Goal: Task Accomplishment & Management: Manage account settings

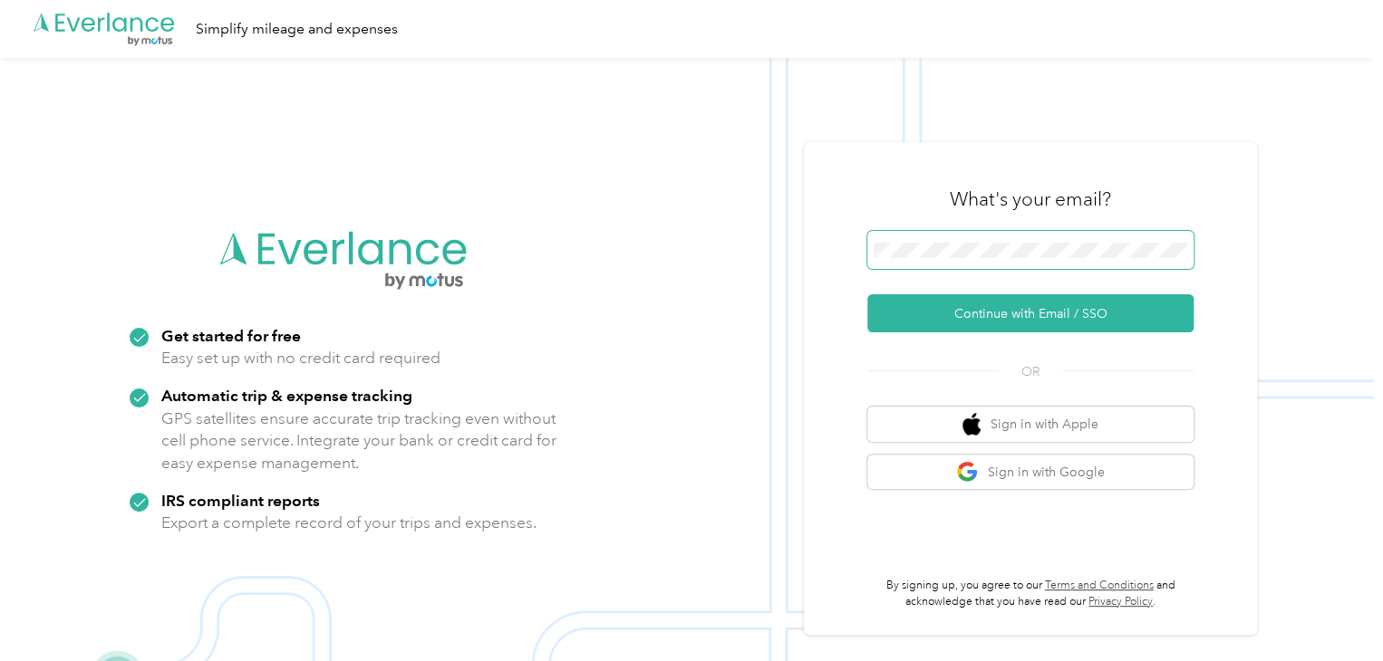
click at [1077, 240] on span at bounding box center [1030, 250] width 326 height 38
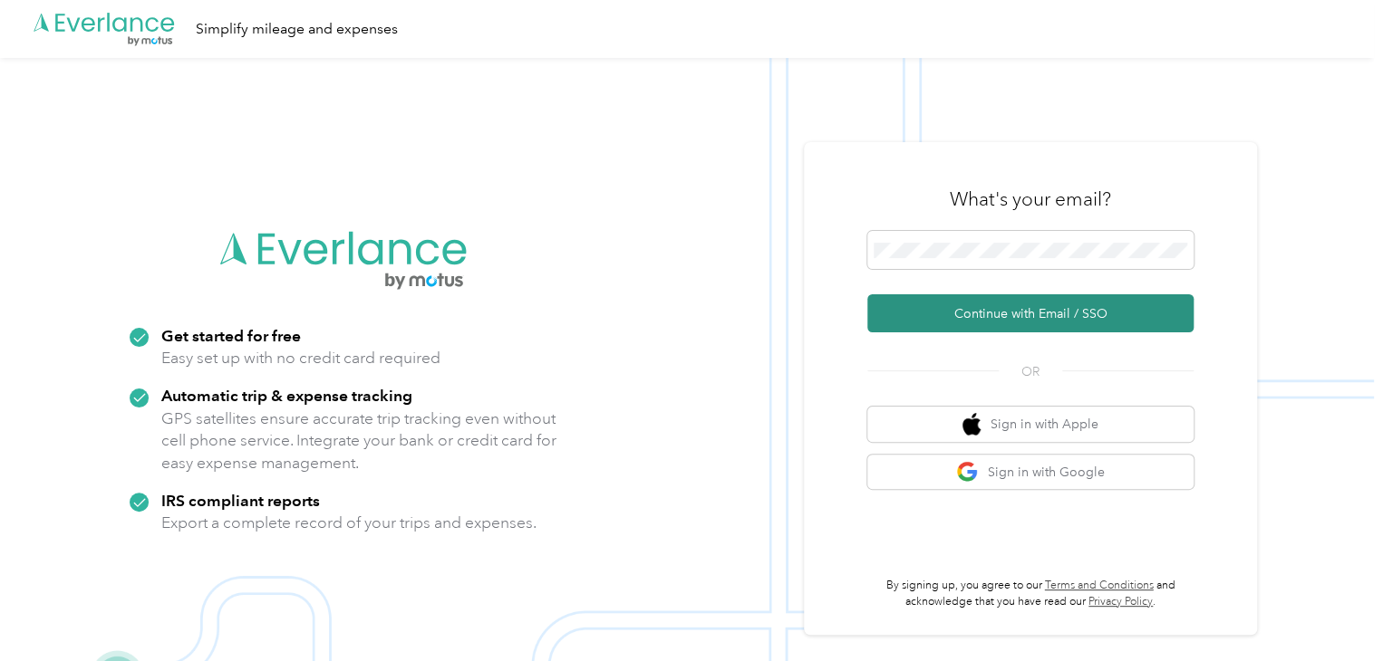
click at [1029, 305] on button "Continue with Email / SSO" at bounding box center [1030, 313] width 326 height 38
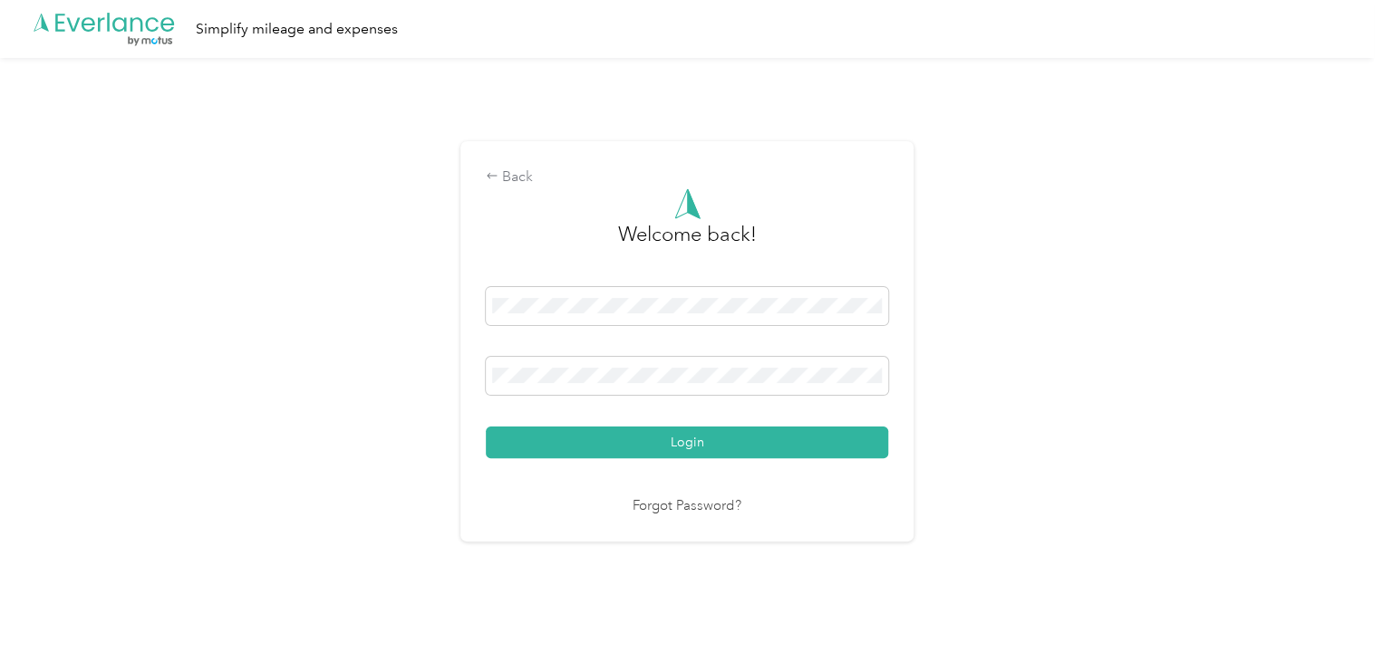
click at [641, 463] on div "Welcome back! Login Forgot Password?" at bounding box center [687, 352] width 402 height 329
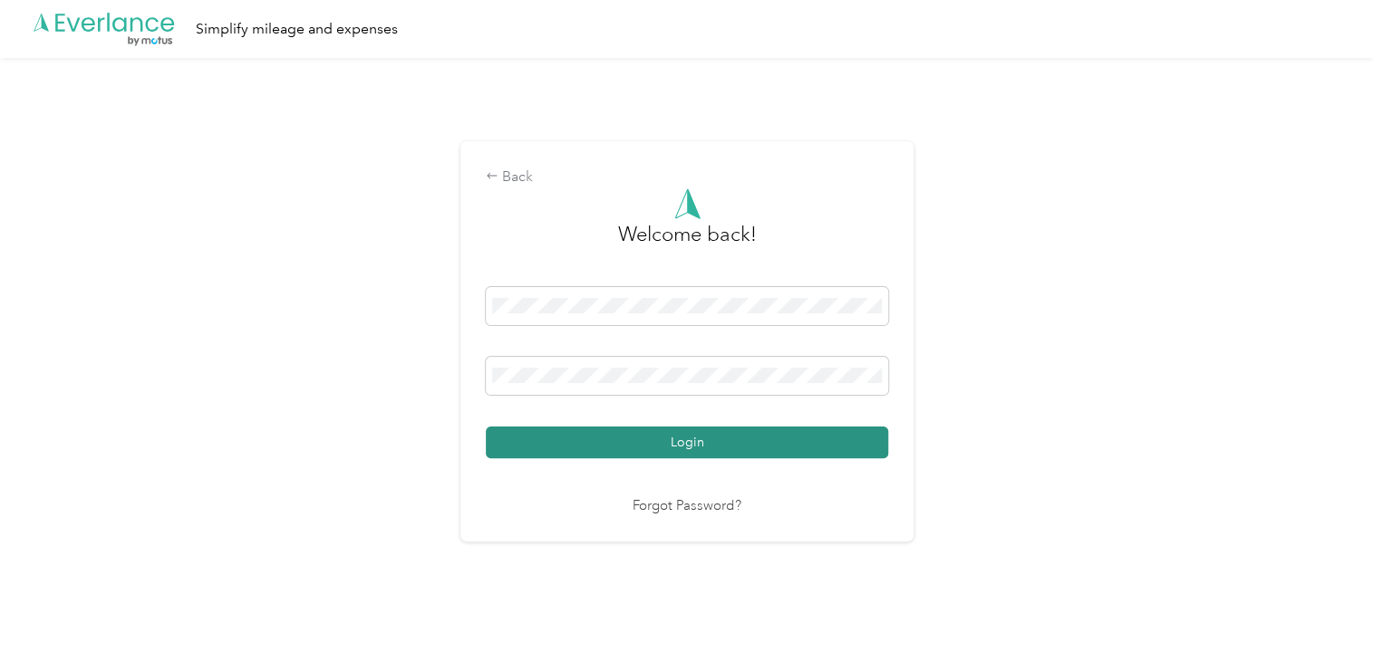
click at [646, 437] on button "Login" at bounding box center [687, 443] width 402 height 32
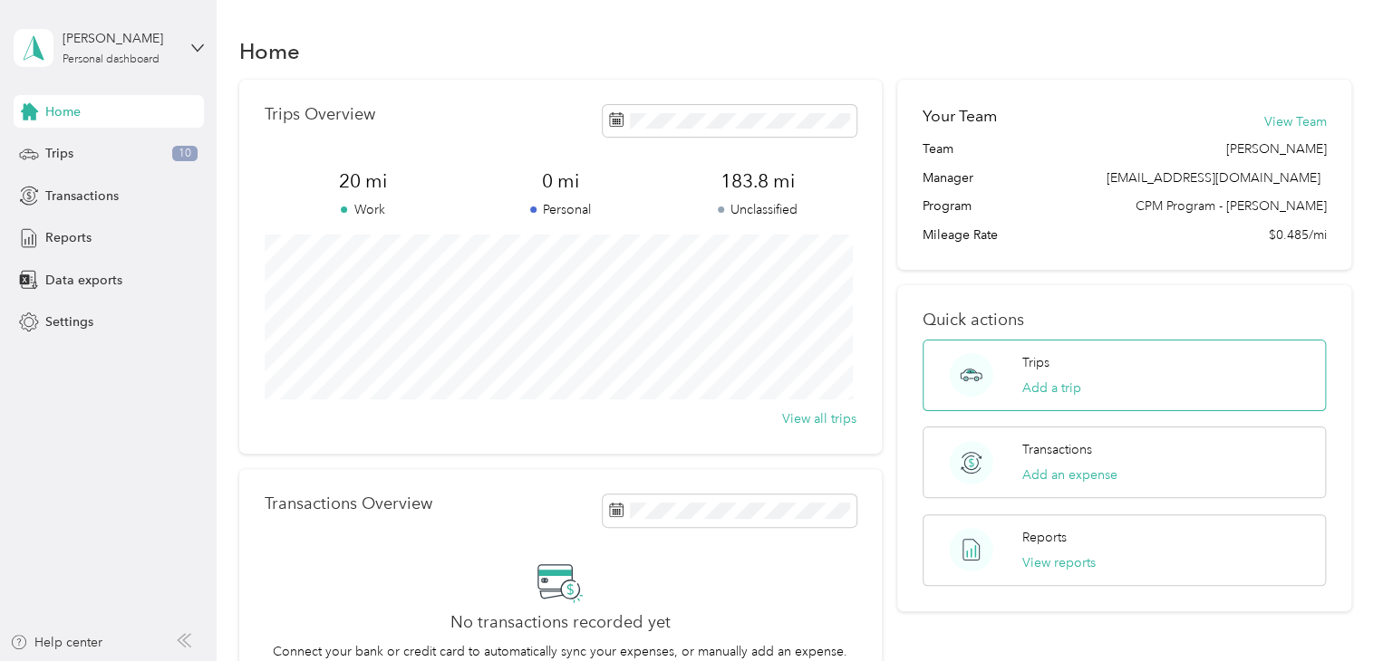
click at [1201, 395] on div "Trips Add a trip" at bounding box center [1123, 376] width 403 height 72
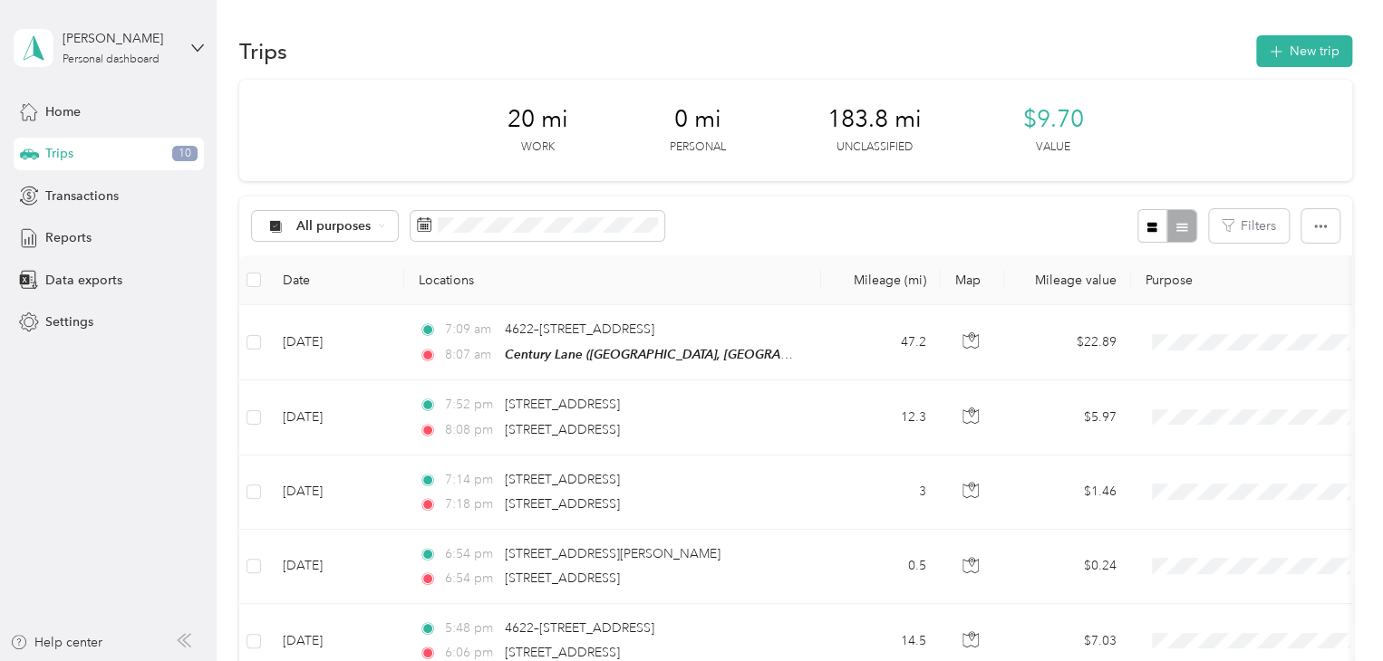
drag, startPoint x: 1302, startPoint y: 1, endPoint x: 1010, endPoint y: 271, distance: 397.5
click at [993, 279] on th "Map" at bounding box center [972, 281] width 63 height 50
drag, startPoint x: 1153, startPoint y: 0, endPoint x: 1060, endPoint y: 253, distance: 269.2
click at [1060, 253] on div "All purposes Filters" at bounding box center [795, 226] width 1113 height 59
click at [1326, 229] on button "button" at bounding box center [1320, 226] width 38 height 34
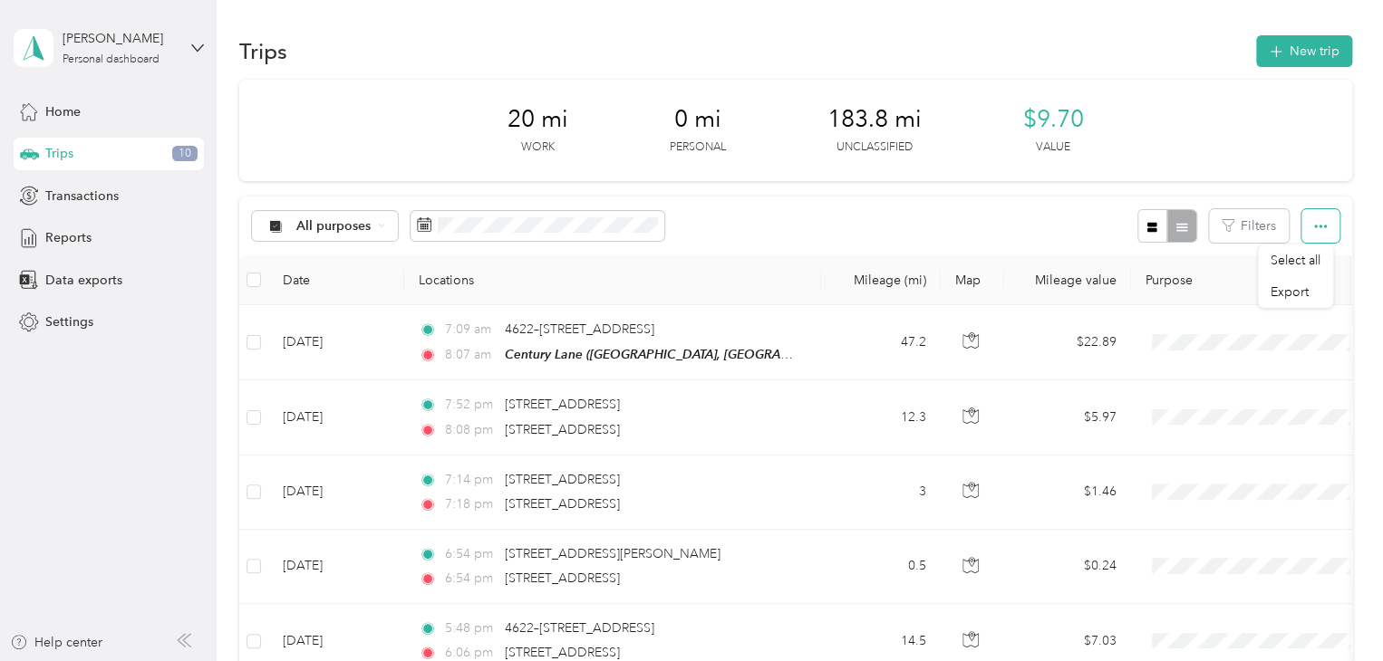
click at [1327, 218] on button "button" at bounding box center [1320, 226] width 38 height 34
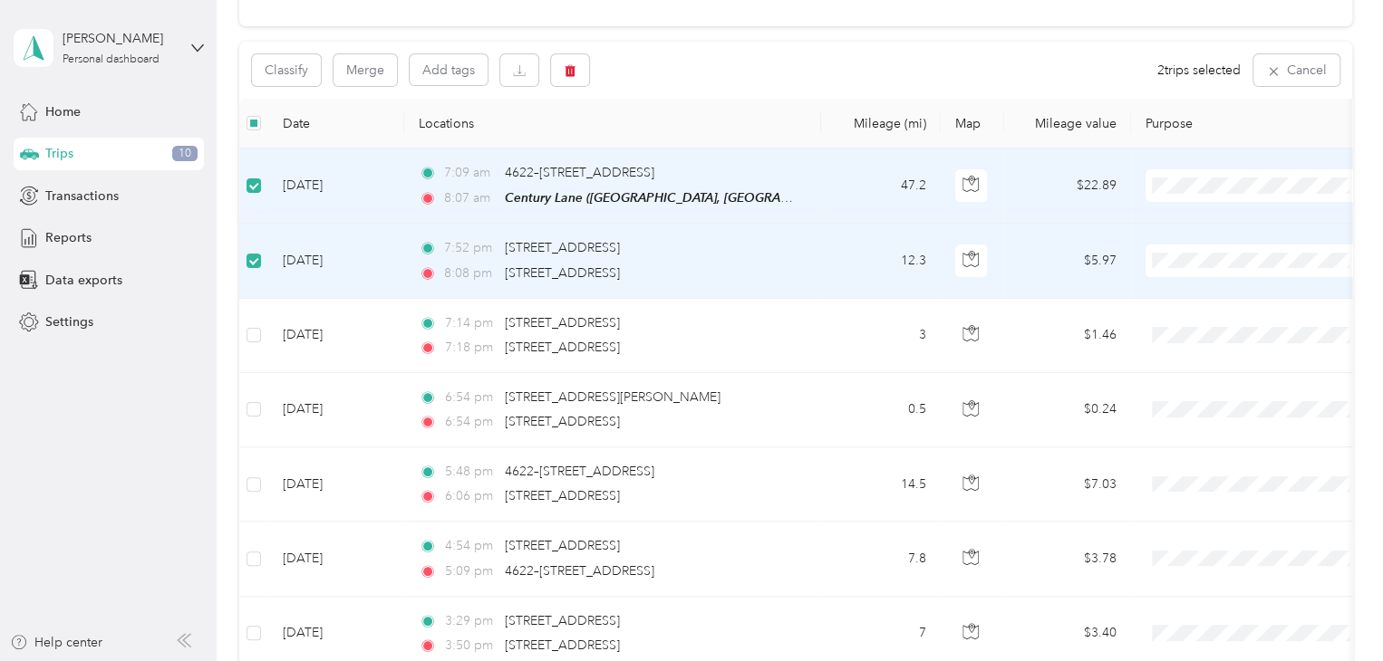
scroll to position [246, 0]
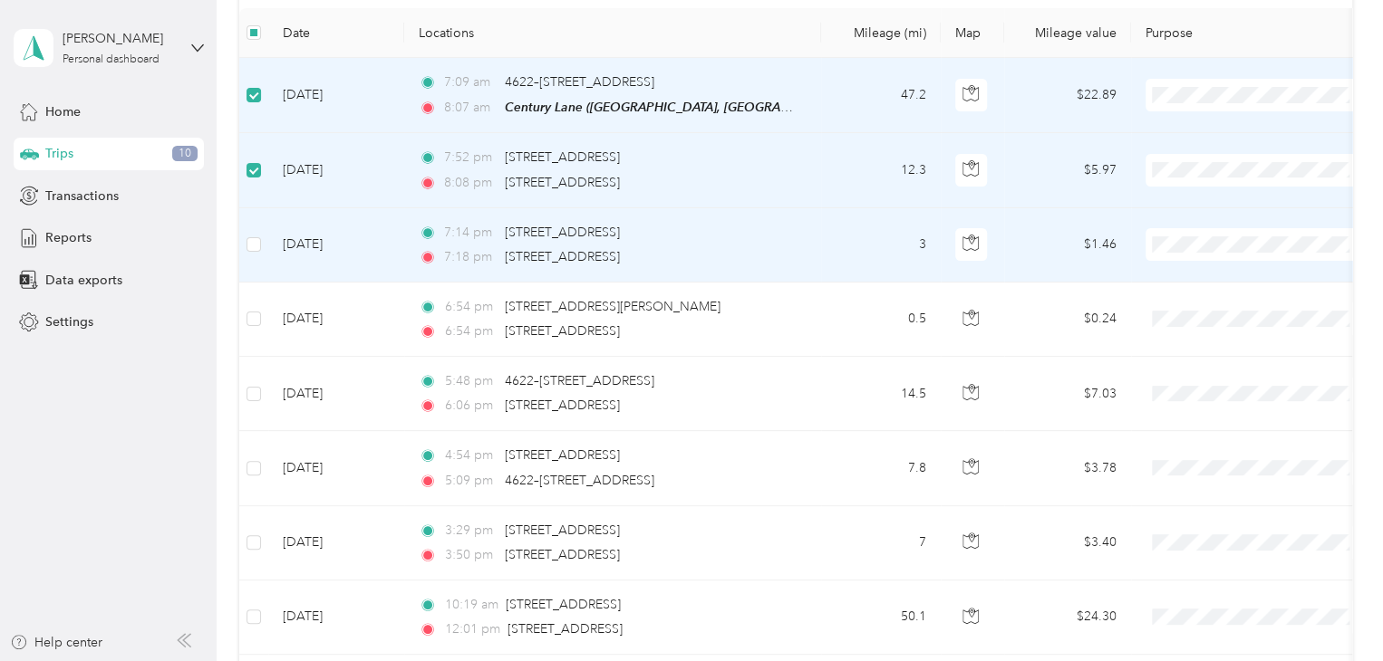
click at [250, 259] on td at bounding box center [253, 245] width 29 height 74
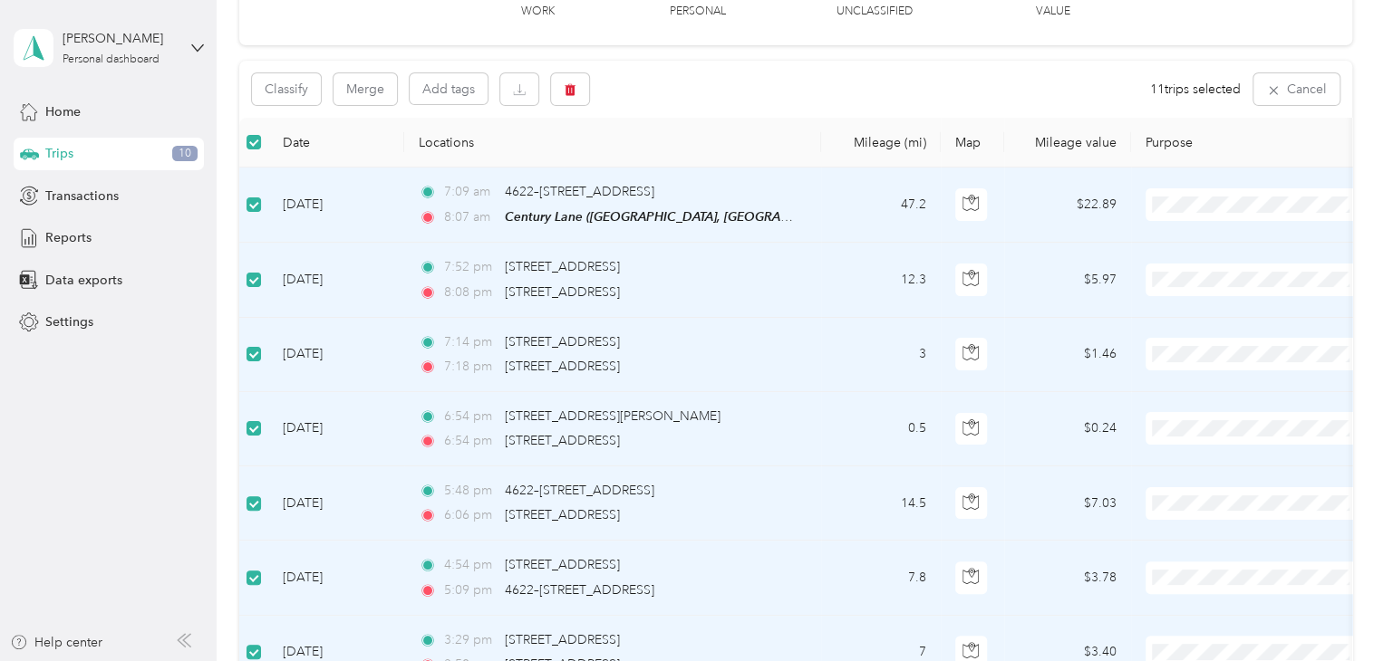
scroll to position [0, 0]
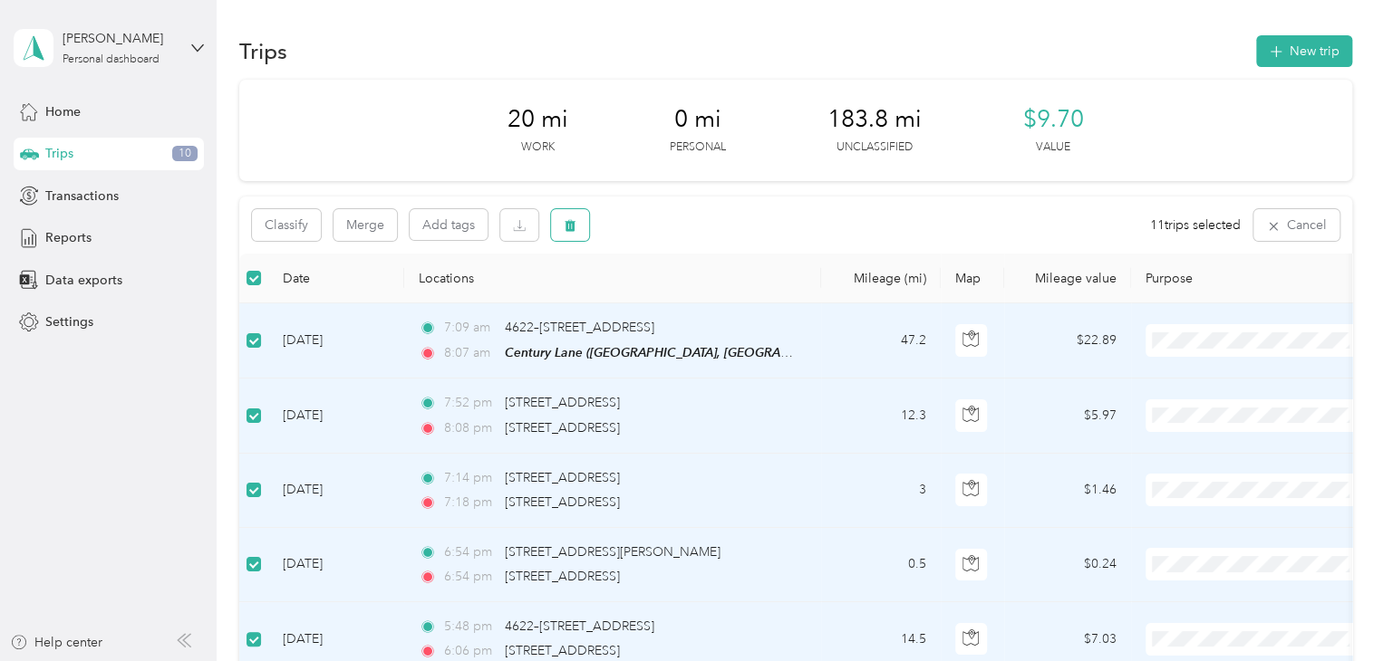
click at [566, 219] on icon "button" at bounding box center [570, 225] width 13 height 13
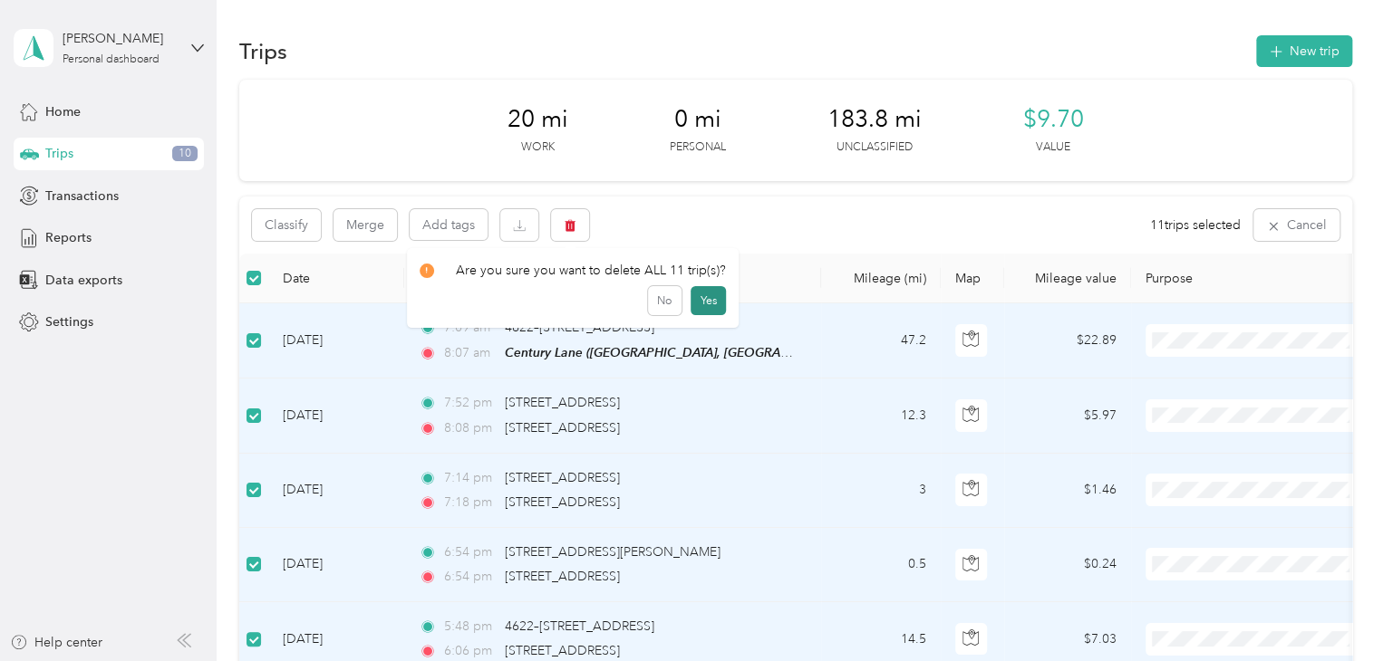
click at [701, 293] on button "Yes" at bounding box center [707, 300] width 35 height 29
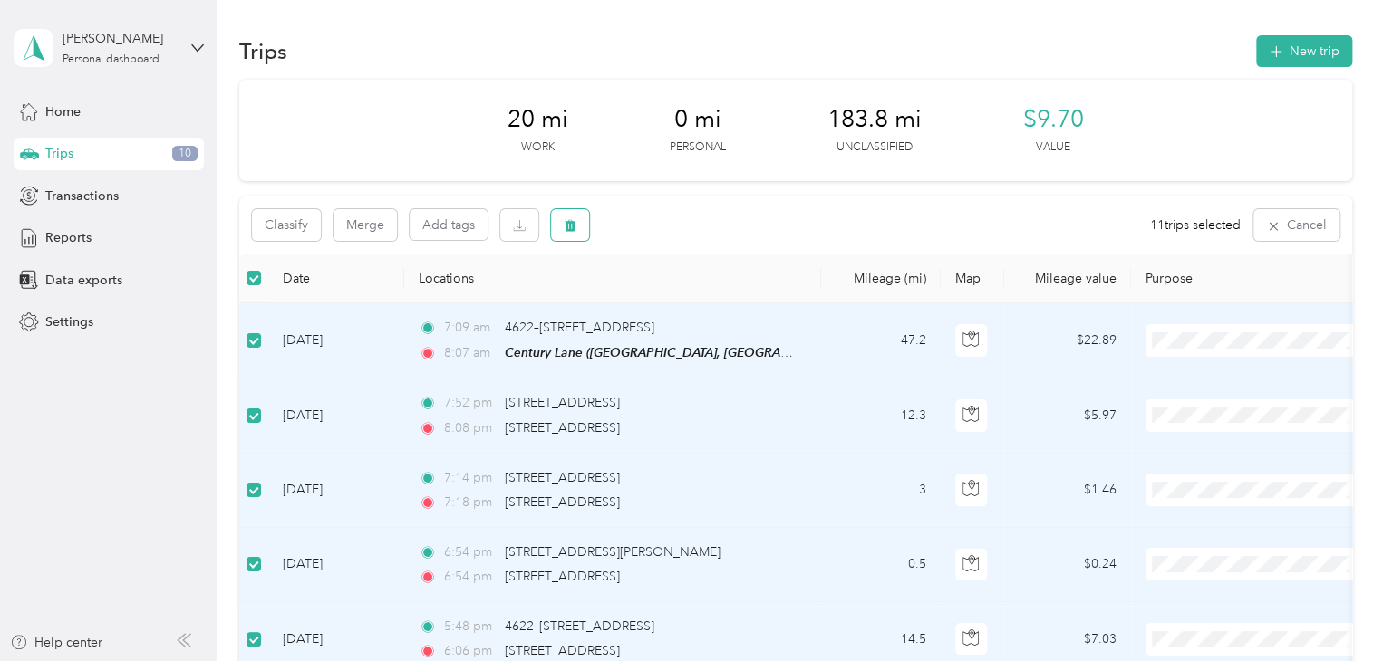
click at [564, 229] on icon "button" at bounding box center [570, 225] width 13 height 13
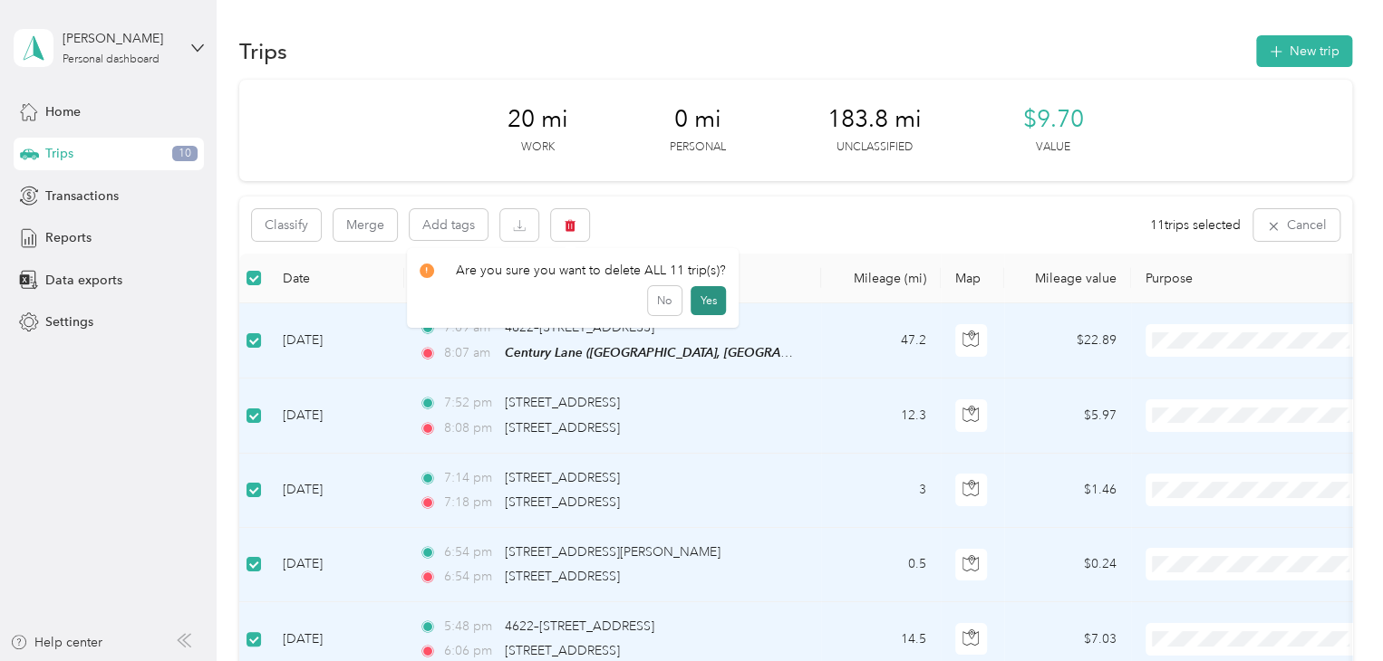
click at [693, 302] on button "Yes" at bounding box center [707, 300] width 35 height 29
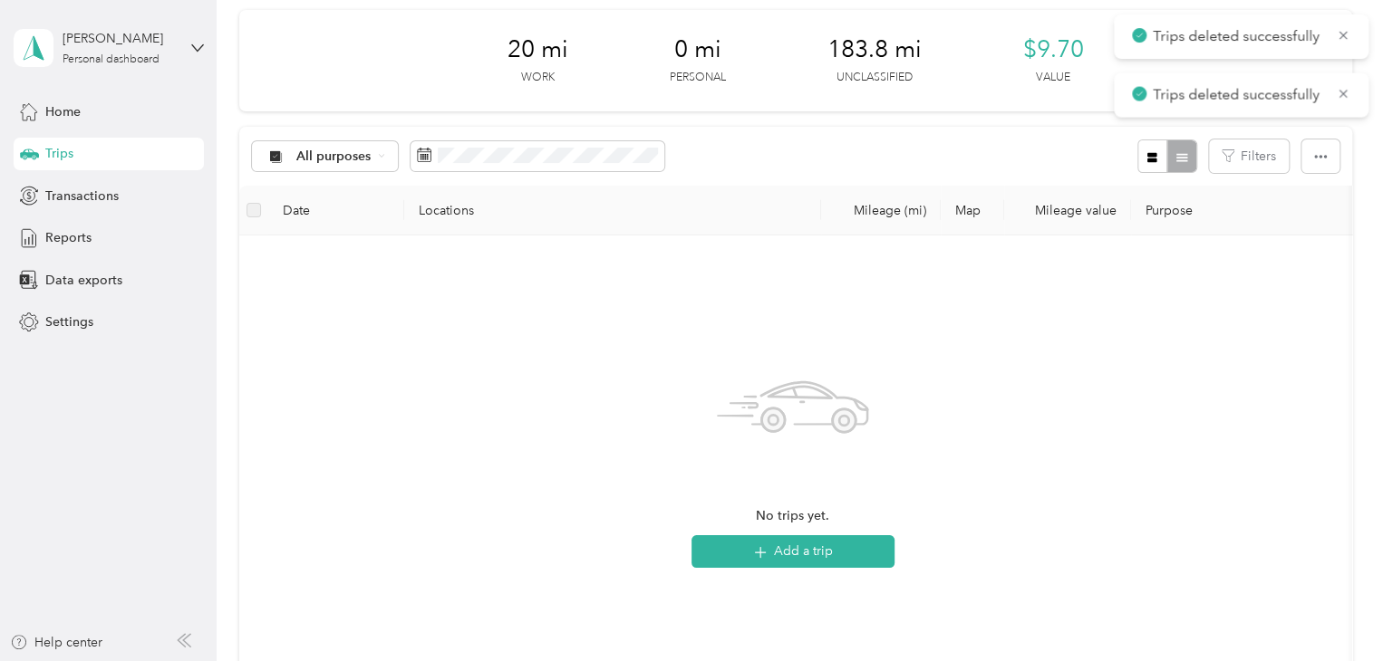
scroll to position [91, 0]
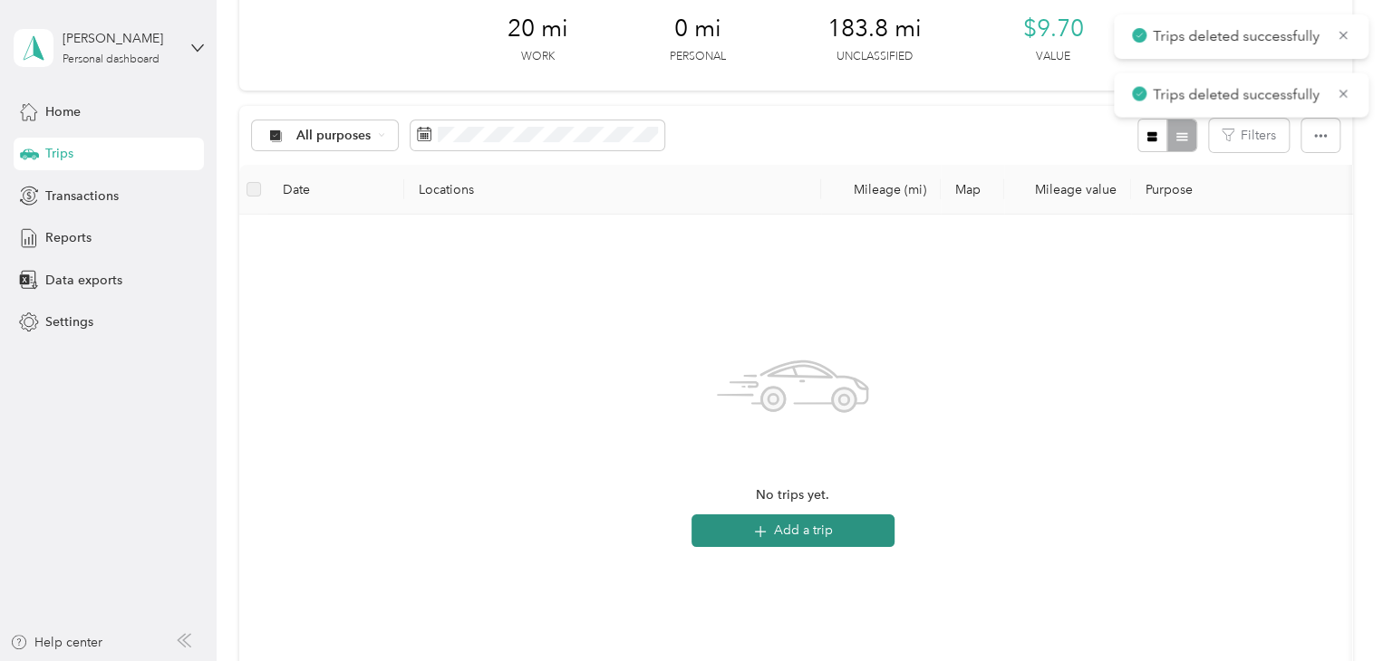
click at [748, 531] on button "Add a trip" at bounding box center [792, 531] width 203 height 33
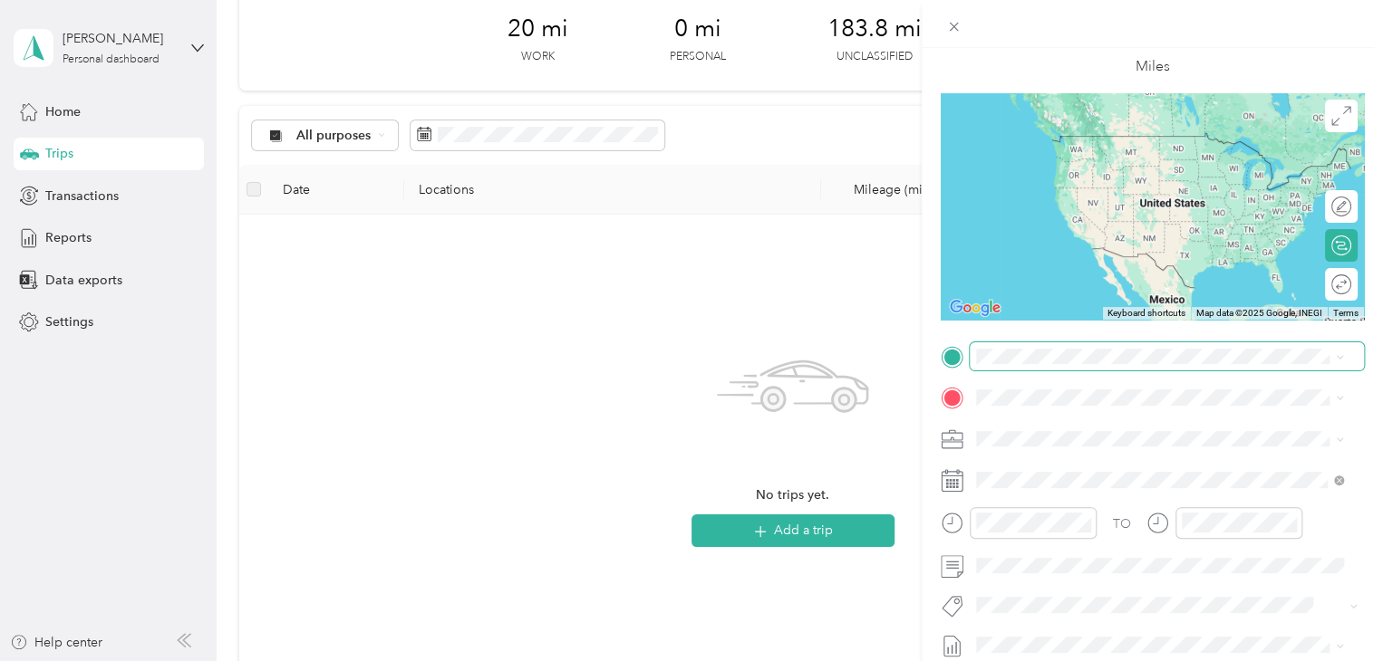
click at [1048, 661] on div "New Trip Save This trip cannot be edited because it is either under review, app…" at bounding box center [687, 661] width 1374 height 0
click at [1156, 429] on span "[STREET_ADDRESS][US_STATE]" at bounding box center [1100, 422] width 181 height 16
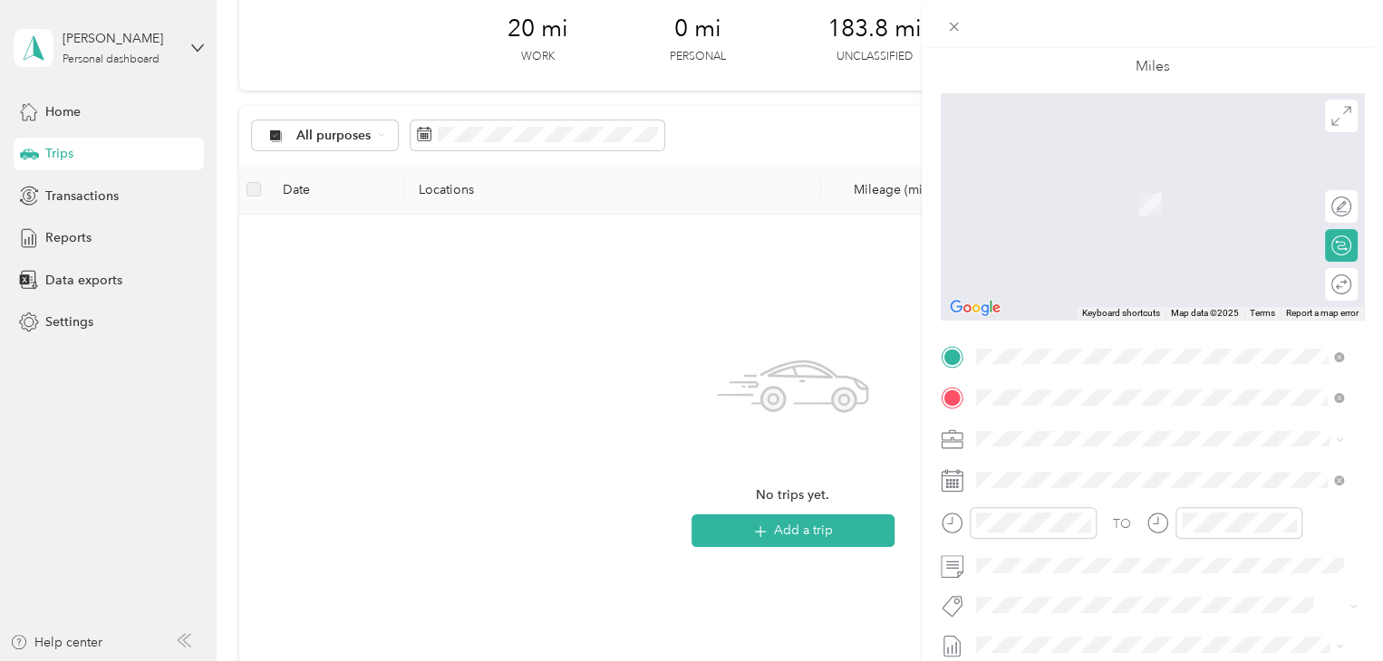
click at [1135, 194] on div "[STREET_ADDRESS][GEOGRAPHIC_DATA][STREET_ADDRESS][US_STATE][GEOGRAPHIC_DATA]" at bounding box center [1100, 195] width 181 height 38
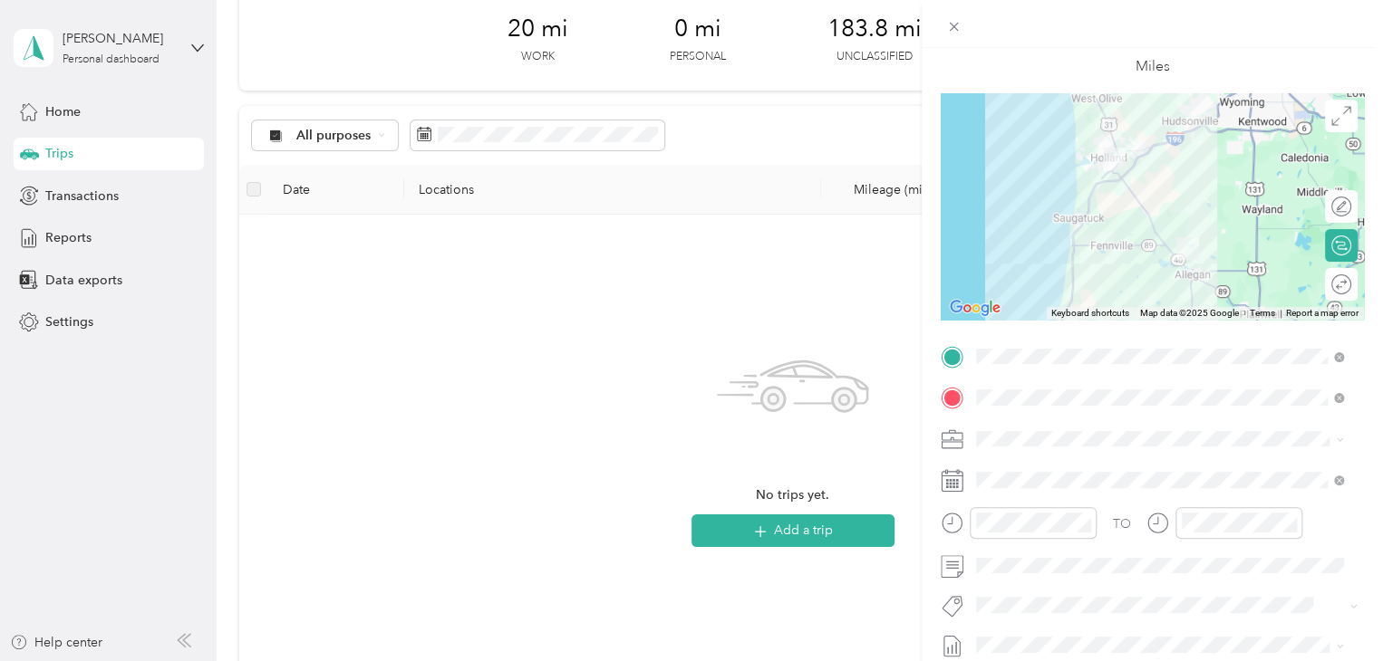
scroll to position [181, 0]
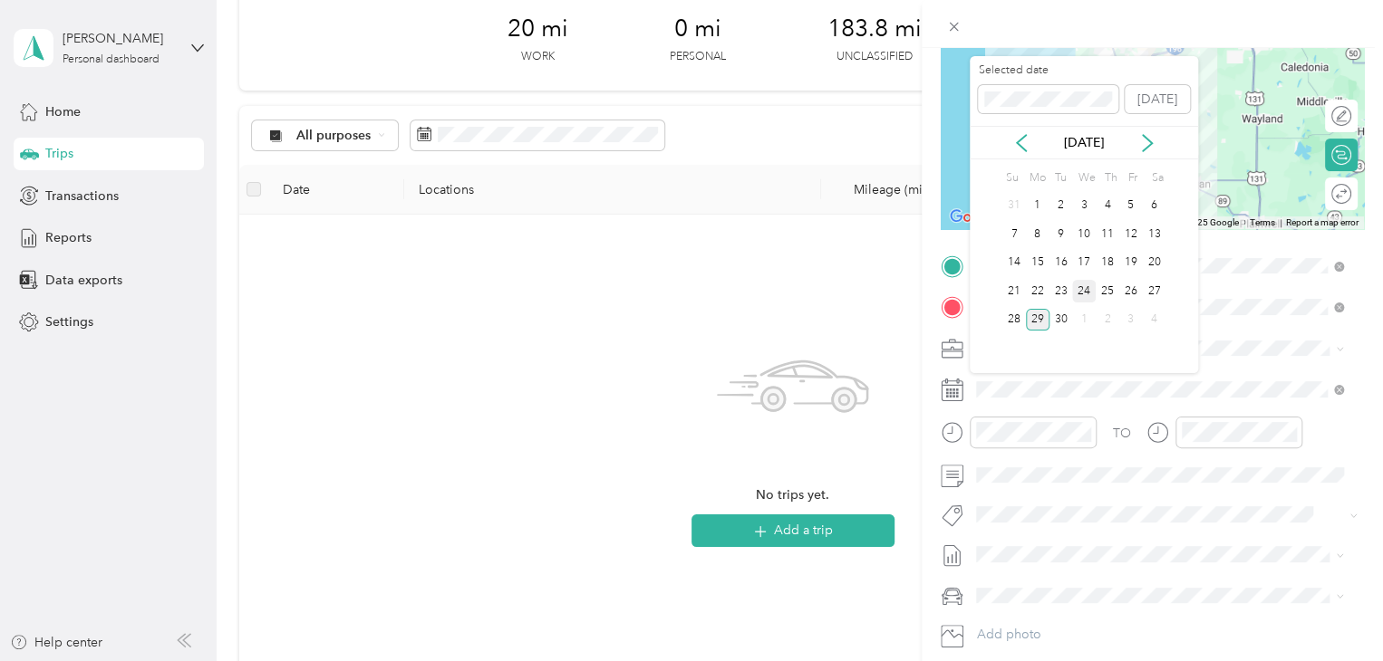
click at [1089, 288] on div "24" at bounding box center [1084, 291] width 24 height 23
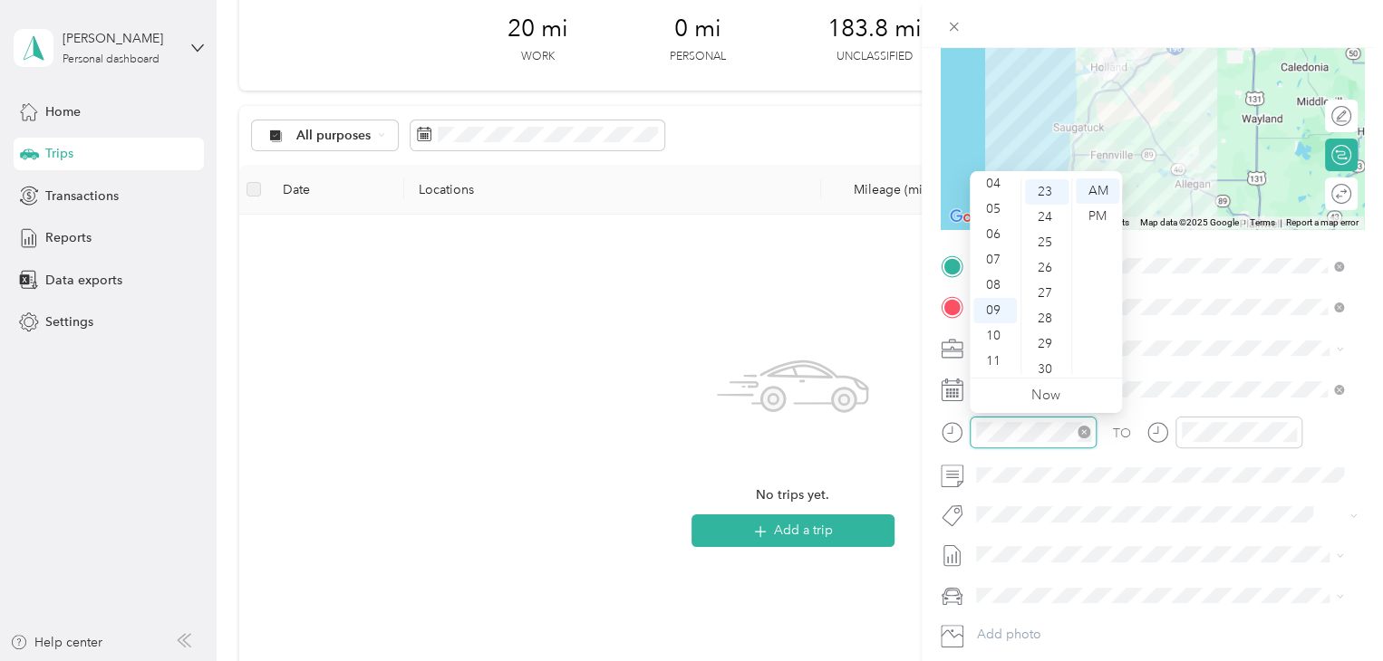
scroll to position [584, 0]
click at [970, 432] on div at bounding box center [1033, 433] width 127 height 32
click at [997, 238] on div "03" at bounding box center [994, 248] width 43 height 25
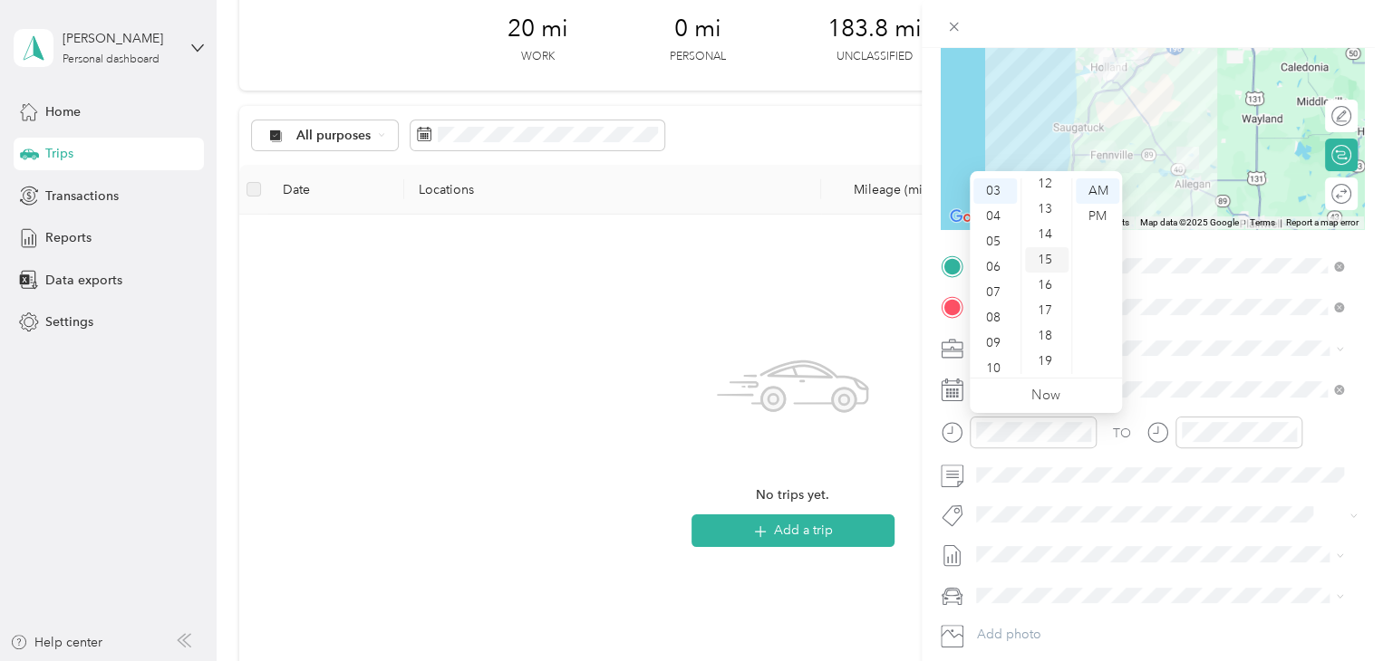
click at [1047, 257] on div "15" at bounding box center [1046, 259] width 43 height 25
click at [1095, 215] on div "PM" at bounding box center [1097, 216] width 43 height 25
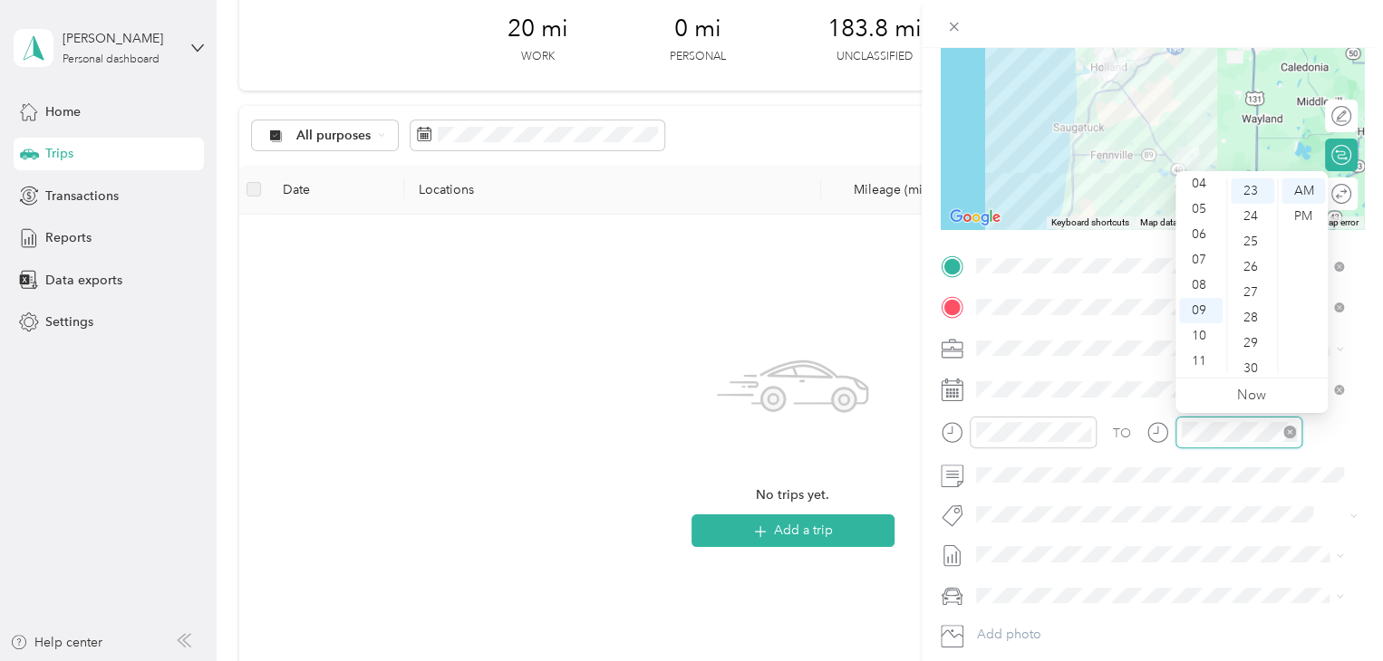
scroll to position [584, 0]
click at [1195, 249] on div "03" at bounding box center [1200, 248] width 43 height 25
click at [1255, 360] on div "55" at bounding box center [1251, 368] width 43 height 25
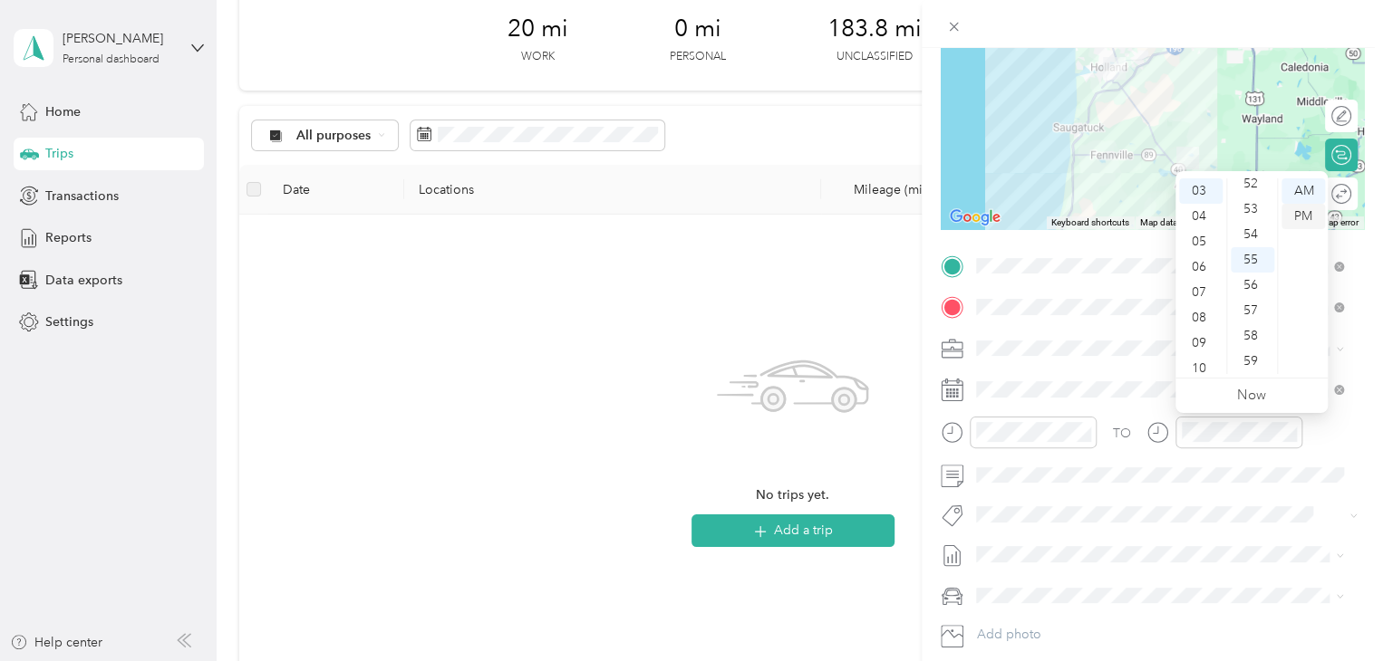
click at [1294, 220] on div "PM" at bounding box center [1302, 216] width 43 height 25
click at [881, 606] on div "New Trip Save This trip cannot be edited because it is either under review, app…" at bounding box center [691, 330] width 1383 height 661
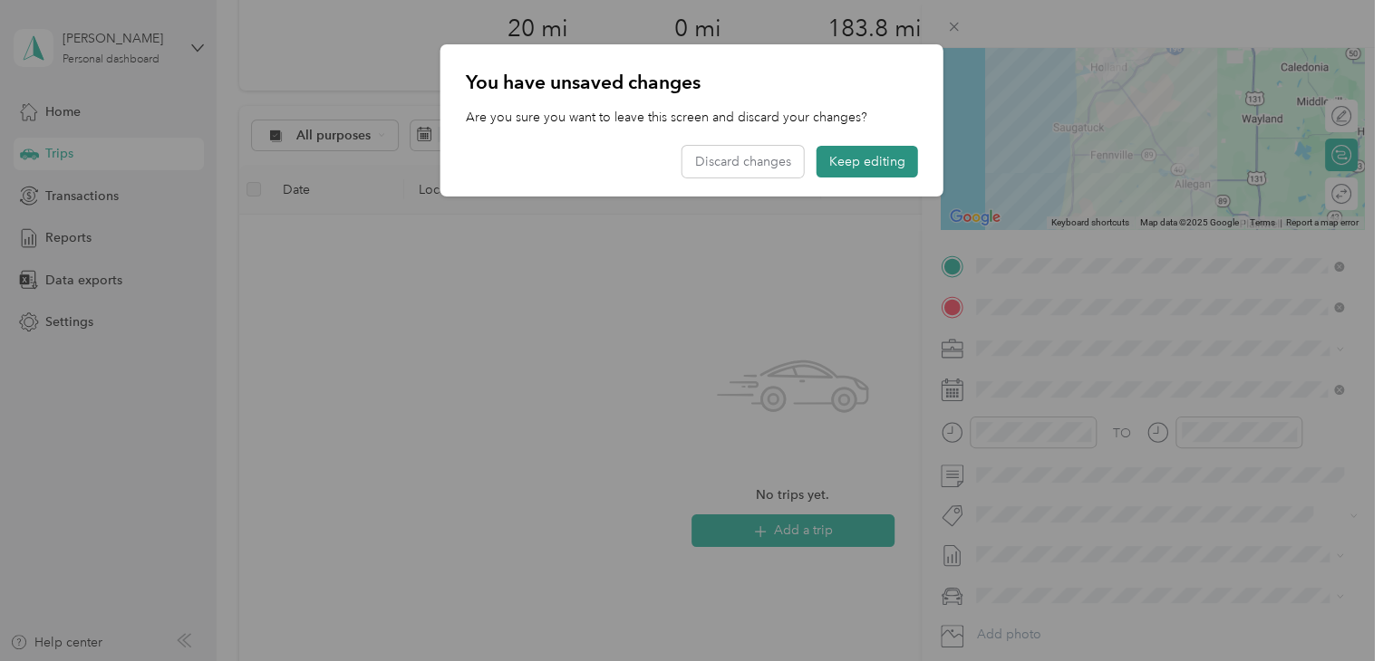
click at [842, 151] on button "Keep editing" at bounding box center [866, 162] width 101 height 32
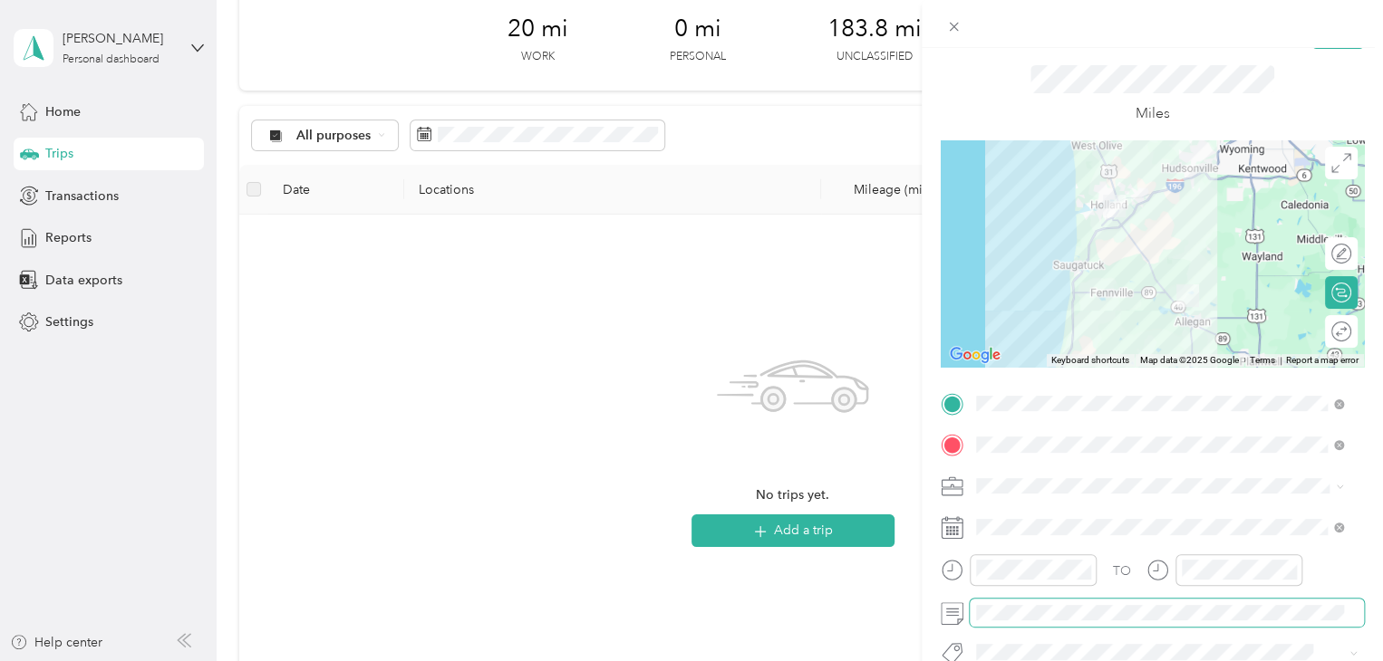
scroll to position [0, 0]
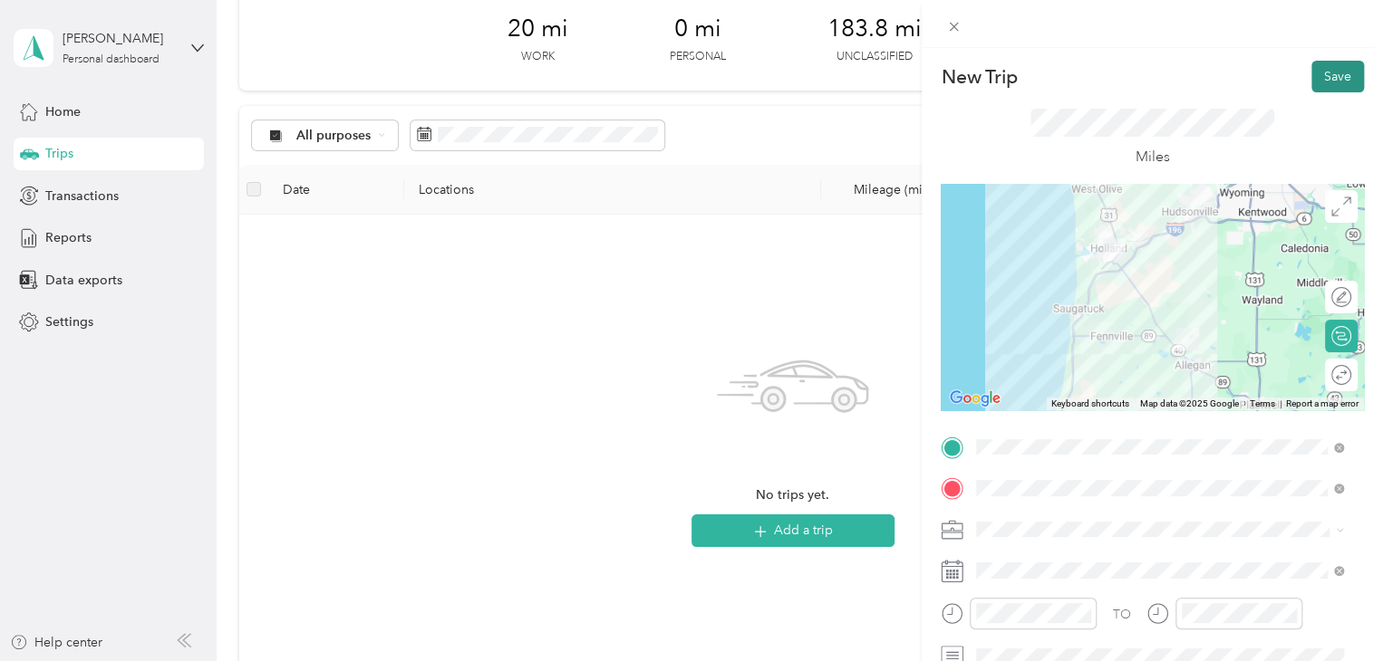
click at [1324, 78] on button "Save" at bounding box center [1337, 77] width 53 height 32
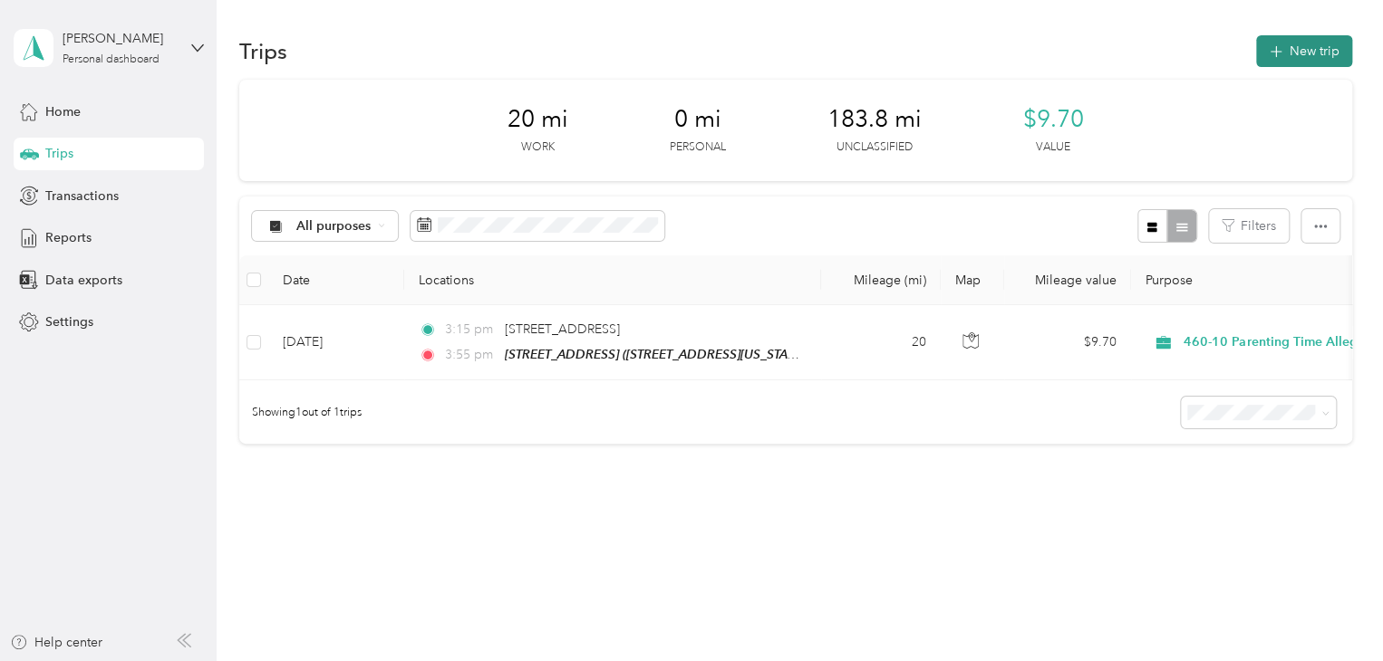
click at [1286, 38] on button "New trip" at bounding box center [1304, 51] width 96 height 32
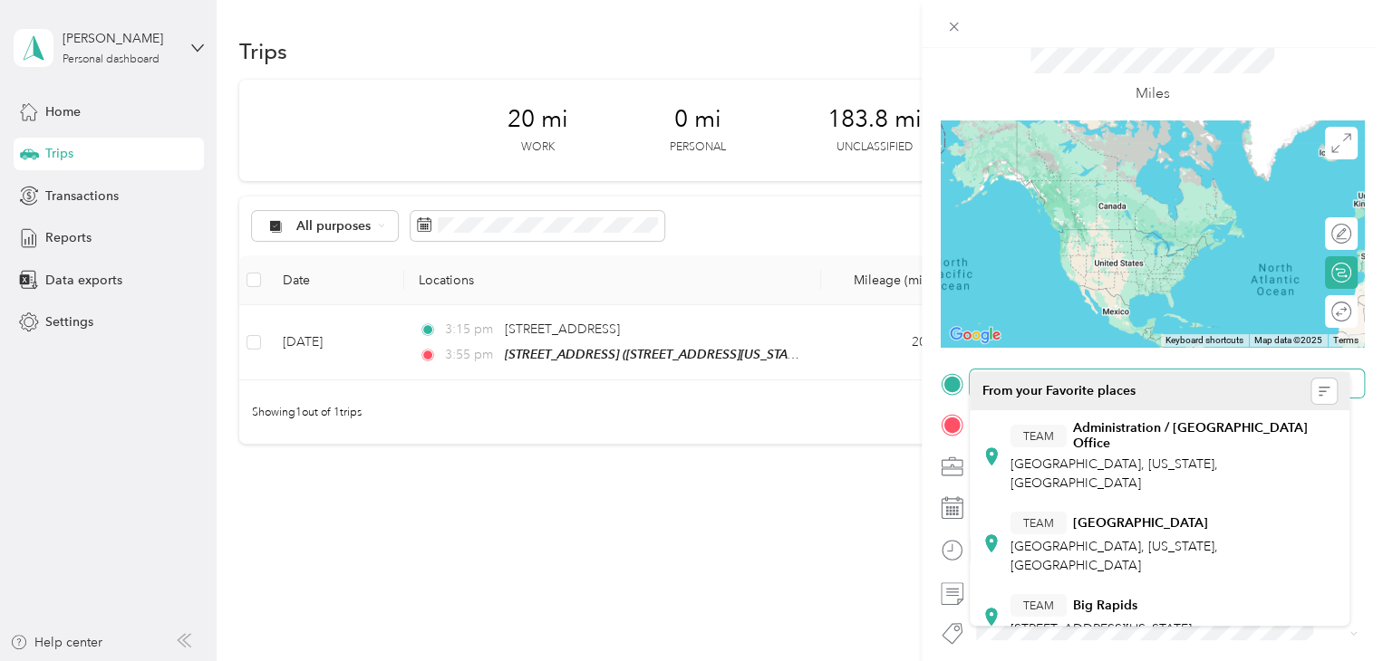
scroll to position [91, 0]
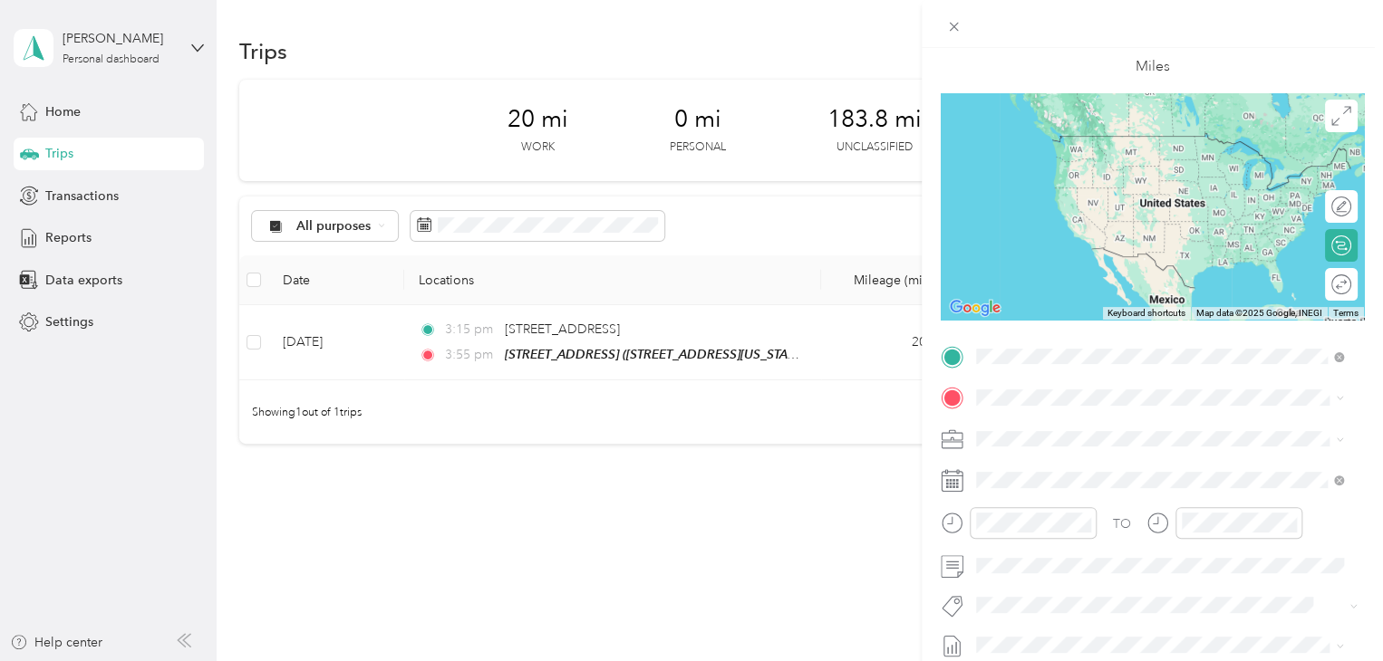
click at [1055, 420] on strong "[STREET_ADDRESS]" at bounding box center [1070, 428] width 121 height 16
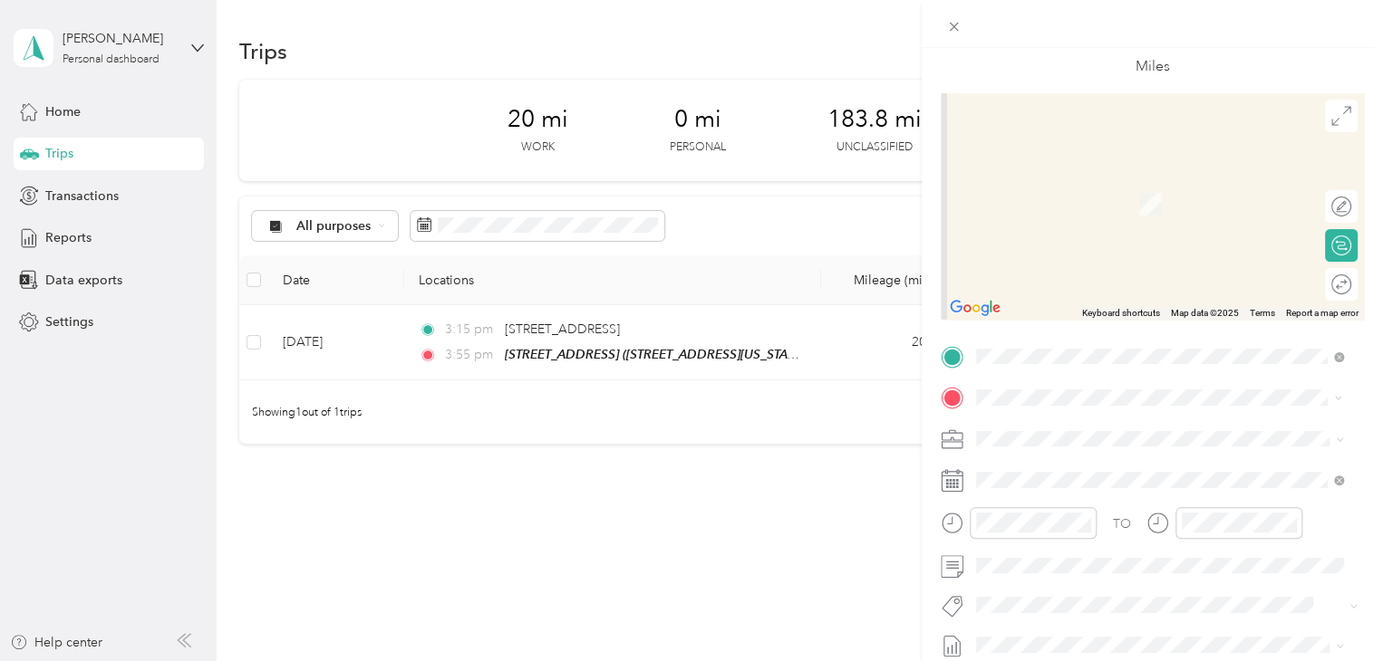
click at [1136, 201] on span "[STREET_ADDRESS][PERSON_NAME]" at bounding box center [1118, 204] width 216 height 15
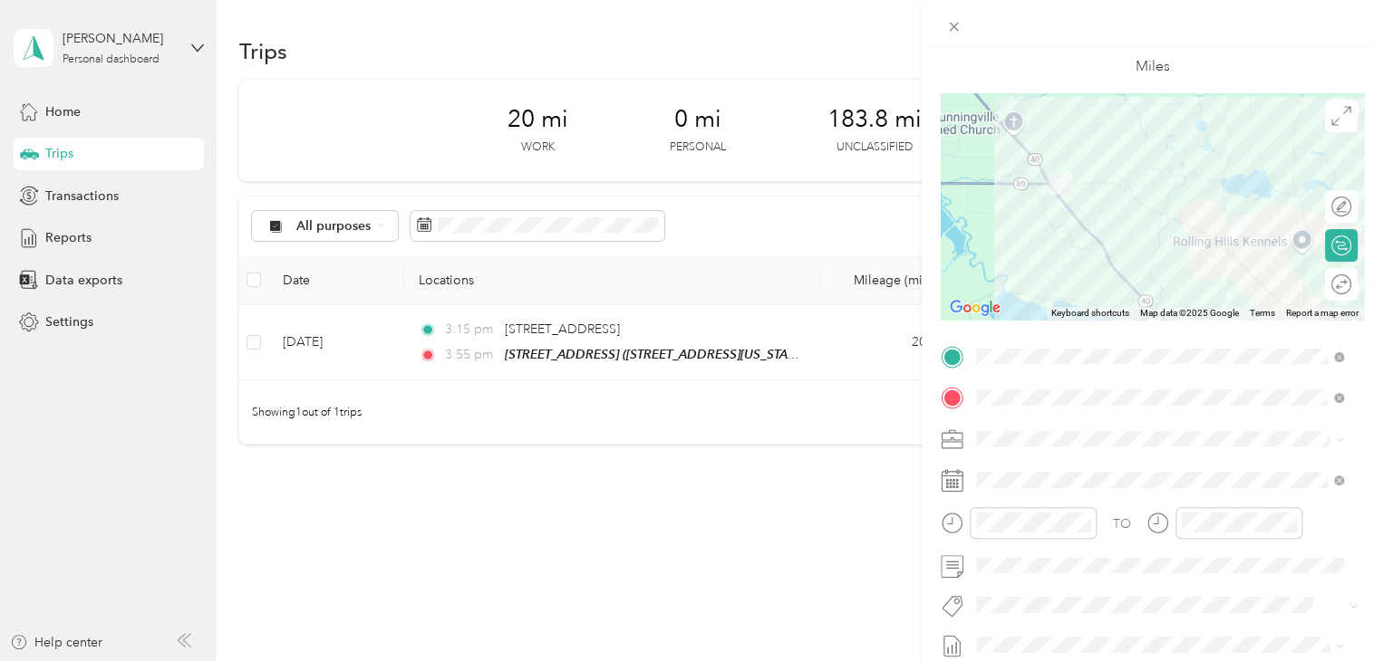
scroll to position [181, 0]
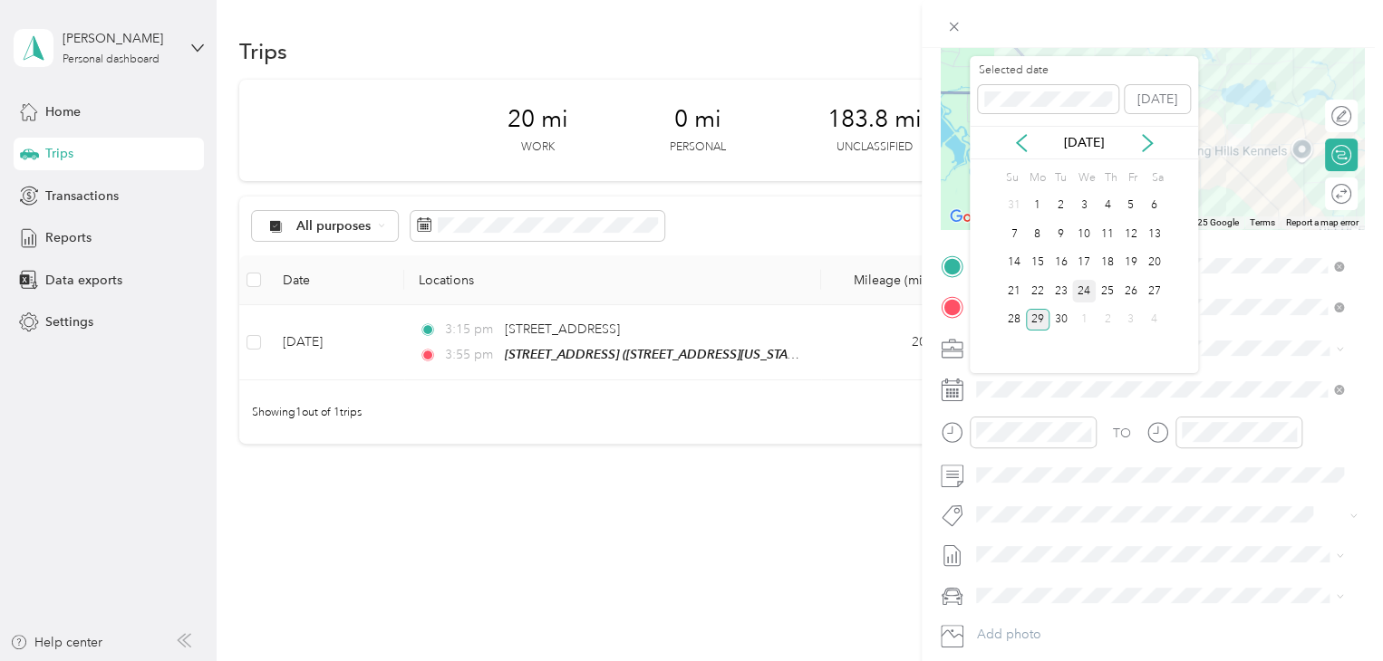
click at [1078, 285] on div "24" at bounding box center [1084, 291] width 24 height 23
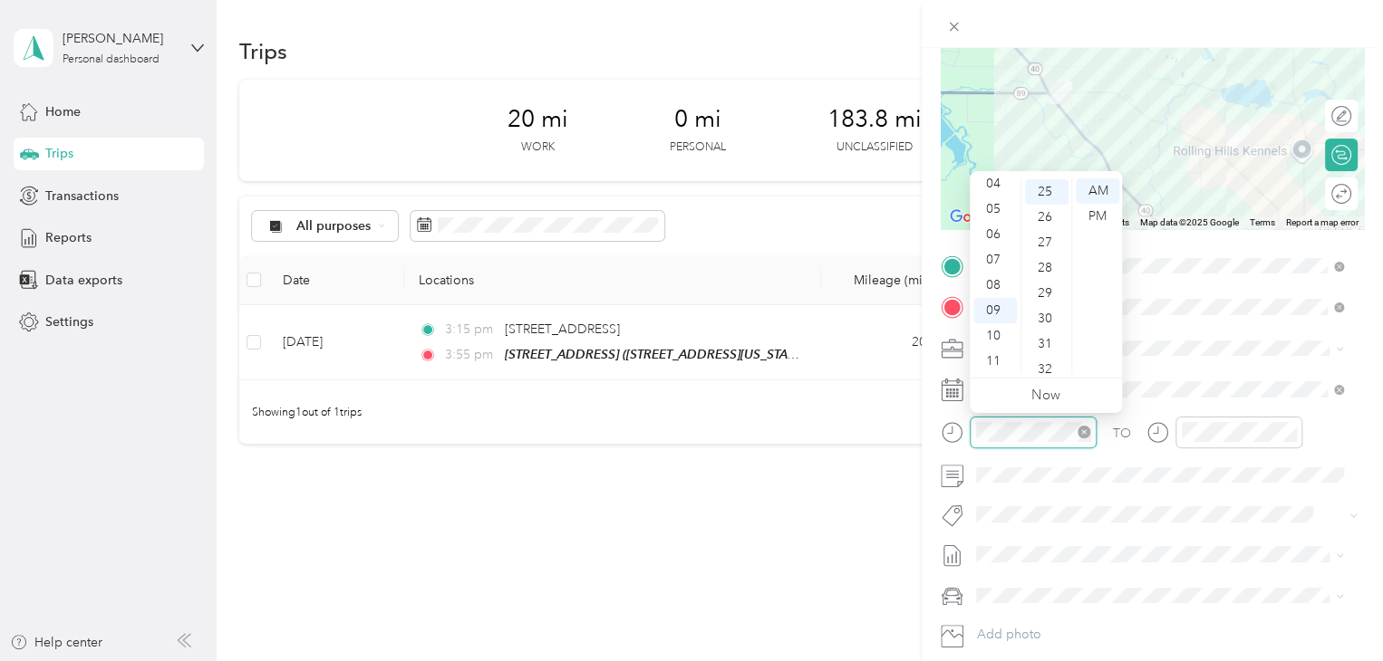
scroll to position [634, 0]
click at [997, 324] on div "06" at bounding box center [994, 325] width 43 height 25
click at [1051, 203] on div "15" at bounding box center [1046, 209] width 43 height 25
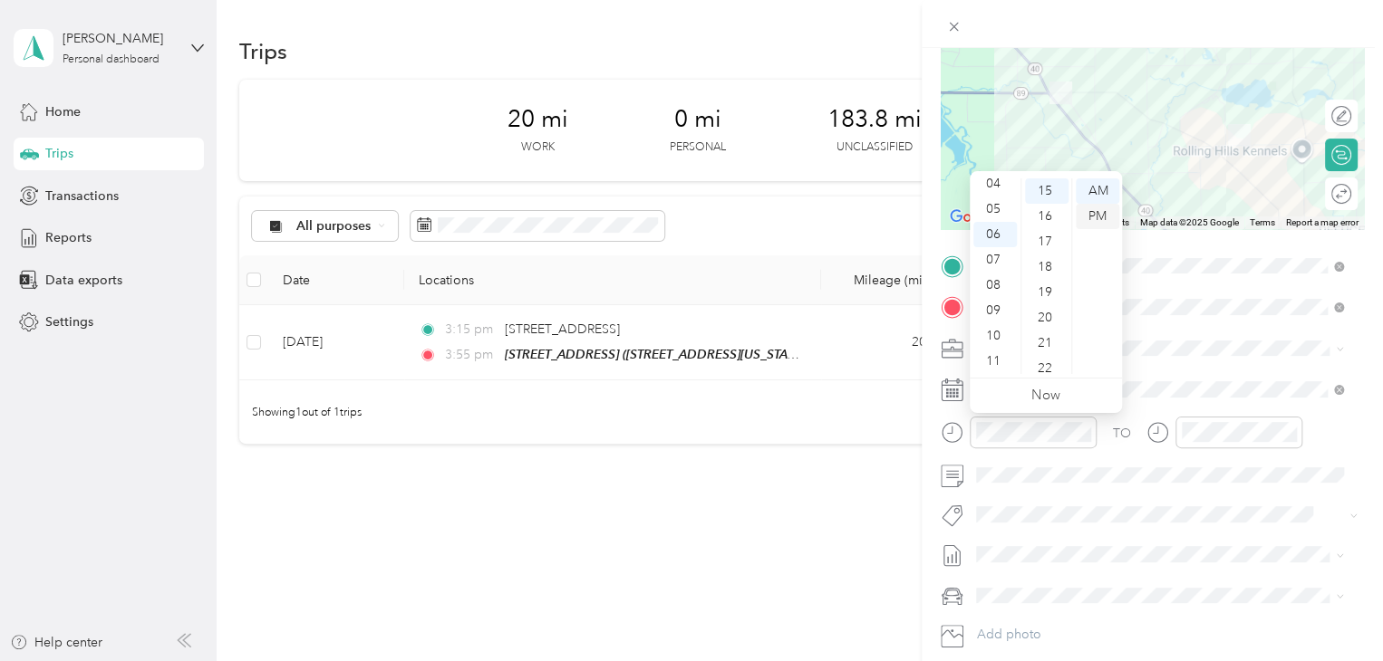
click at [1086, 210] on div "PM" at bounding box center [1097, 216] width 43 height 25
click at [1197, 448] on div at bounding box center [1224, 439] width 156 height 44
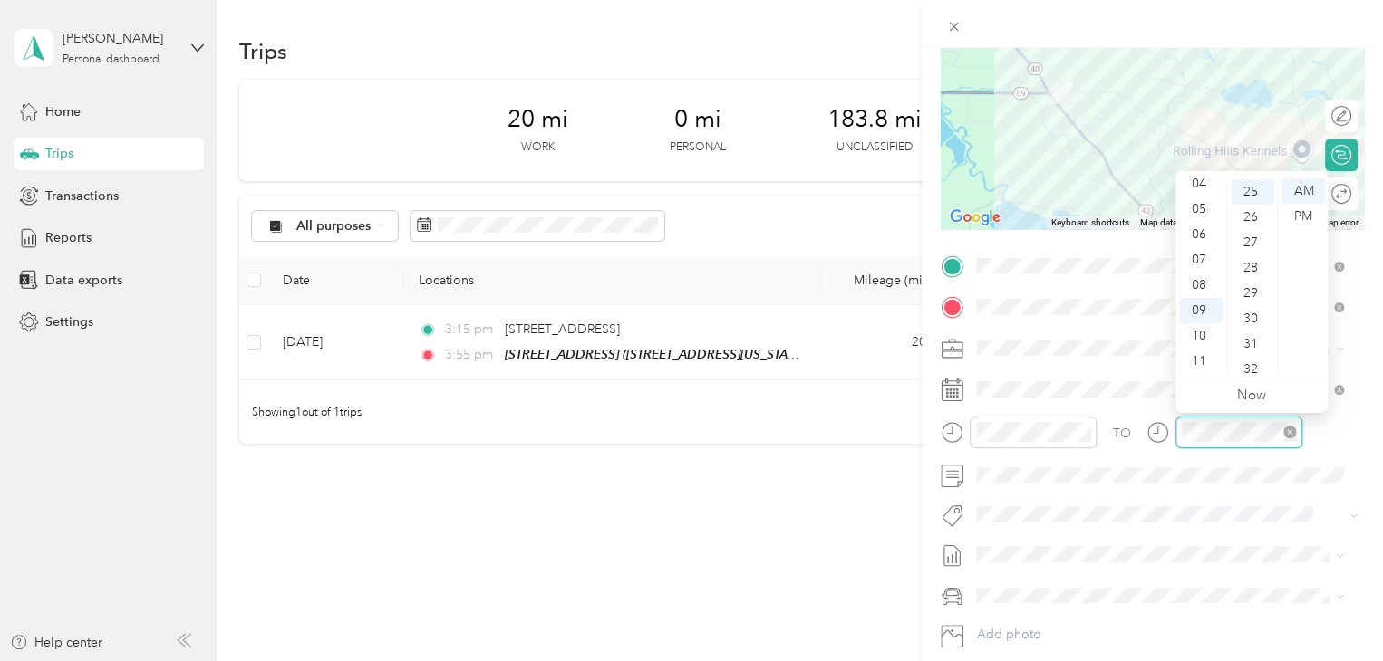
scroll to position [634, 0]
click at [1203, 227] on div "06" at bounding box center [1200, 234] width 43 height 25
click at [1250, 251] on div "20" at bounding box center [1251, 245] width 43 height 25
click at [1295, 212] on div "PM" at bounding box center [1302, 216] width 43 height 25
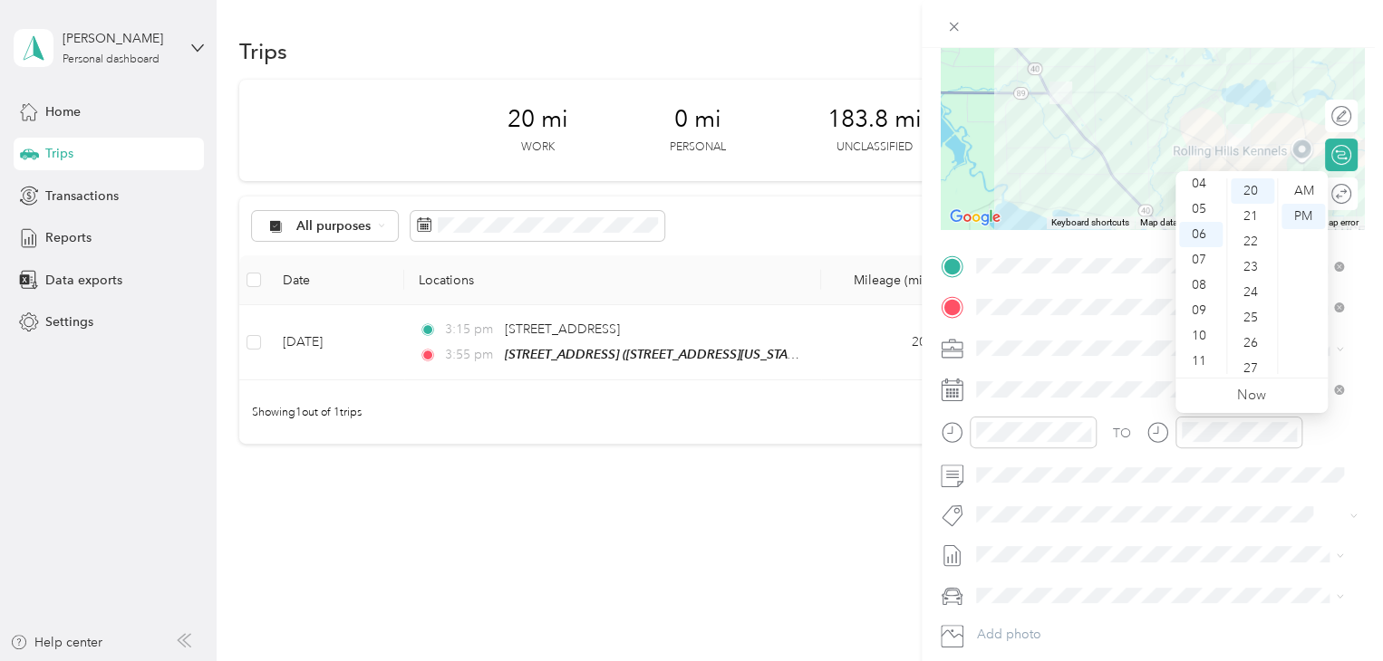
click at [1266, 497] on div "TO Add photo" at bounding box center [1152, 471] width 423 height 438
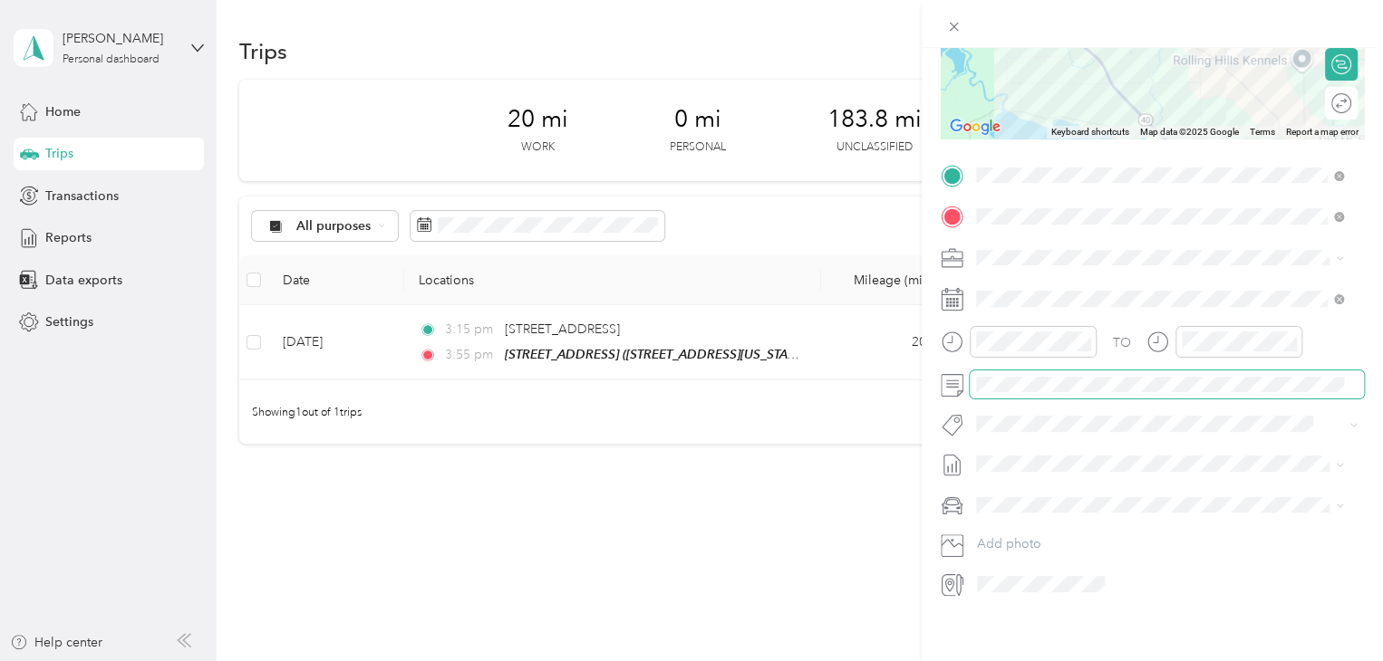
scroll to position [0, 0]
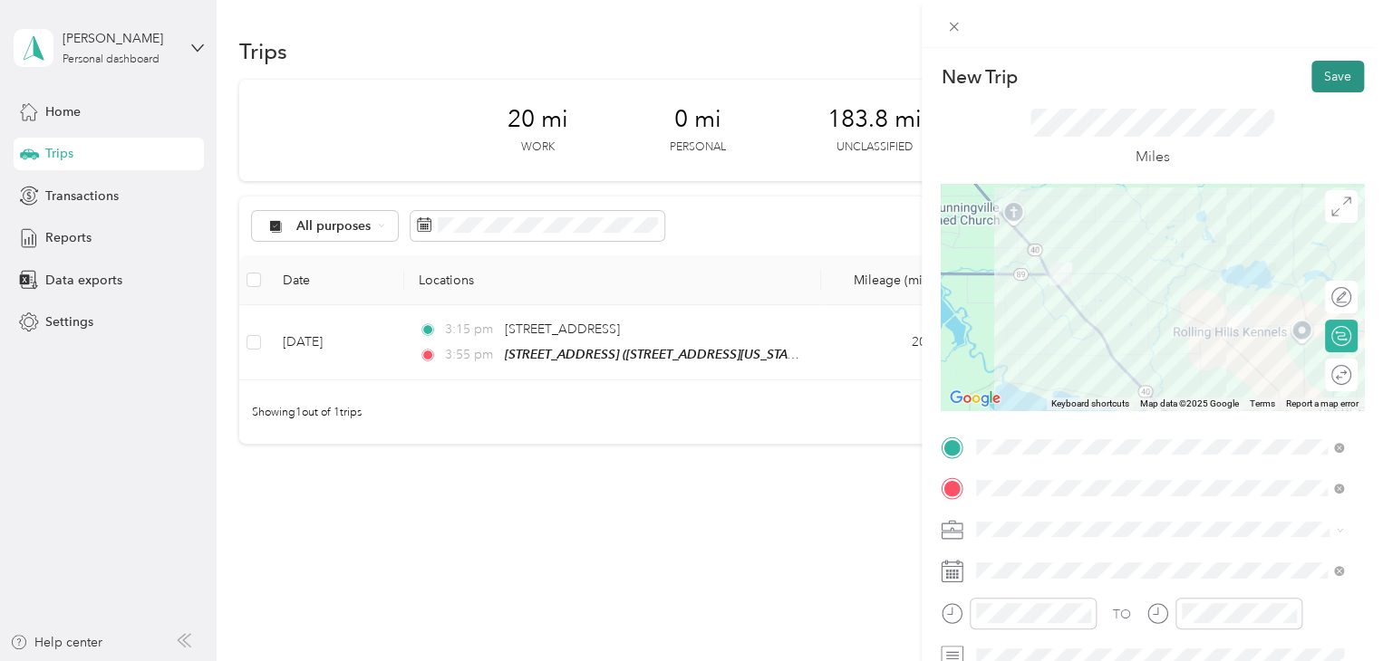
click at [1314, 82] on button "Save" at bounding box center [1337, 77] width 53 height 32
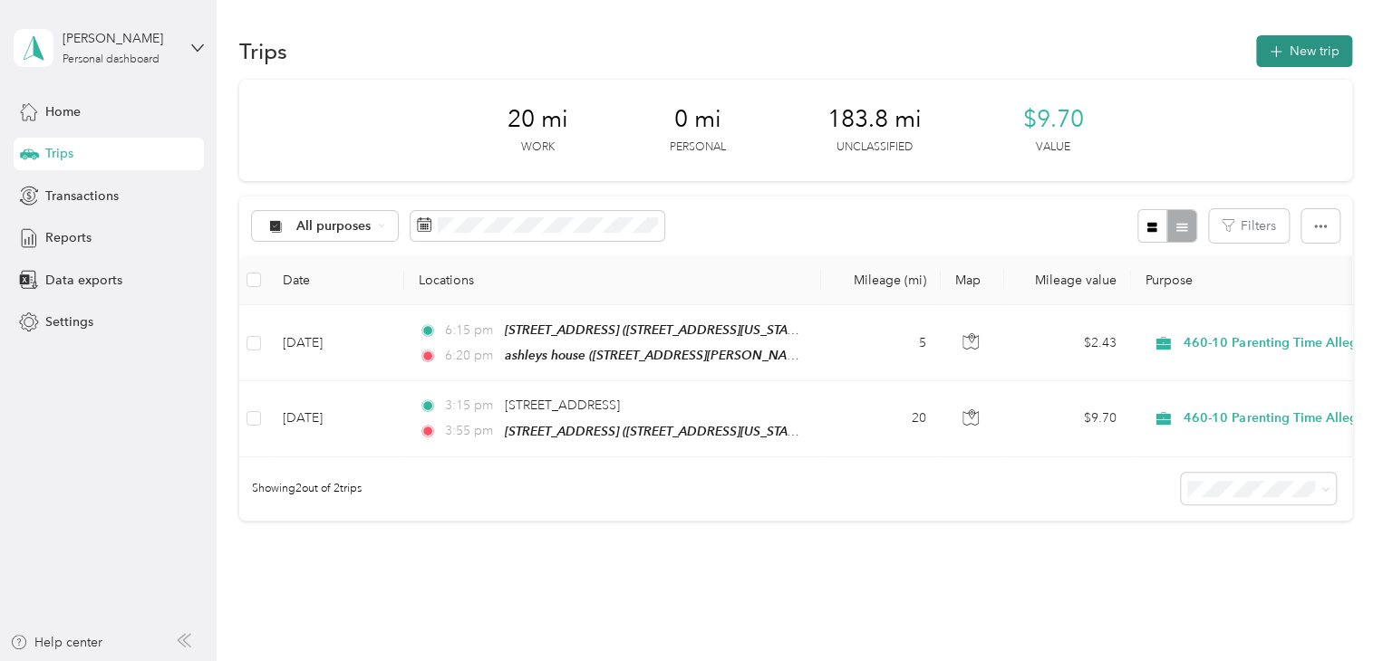
click at [1288, 49] on button "New trip" at bounding box center [1304, 51] width 96 height 32
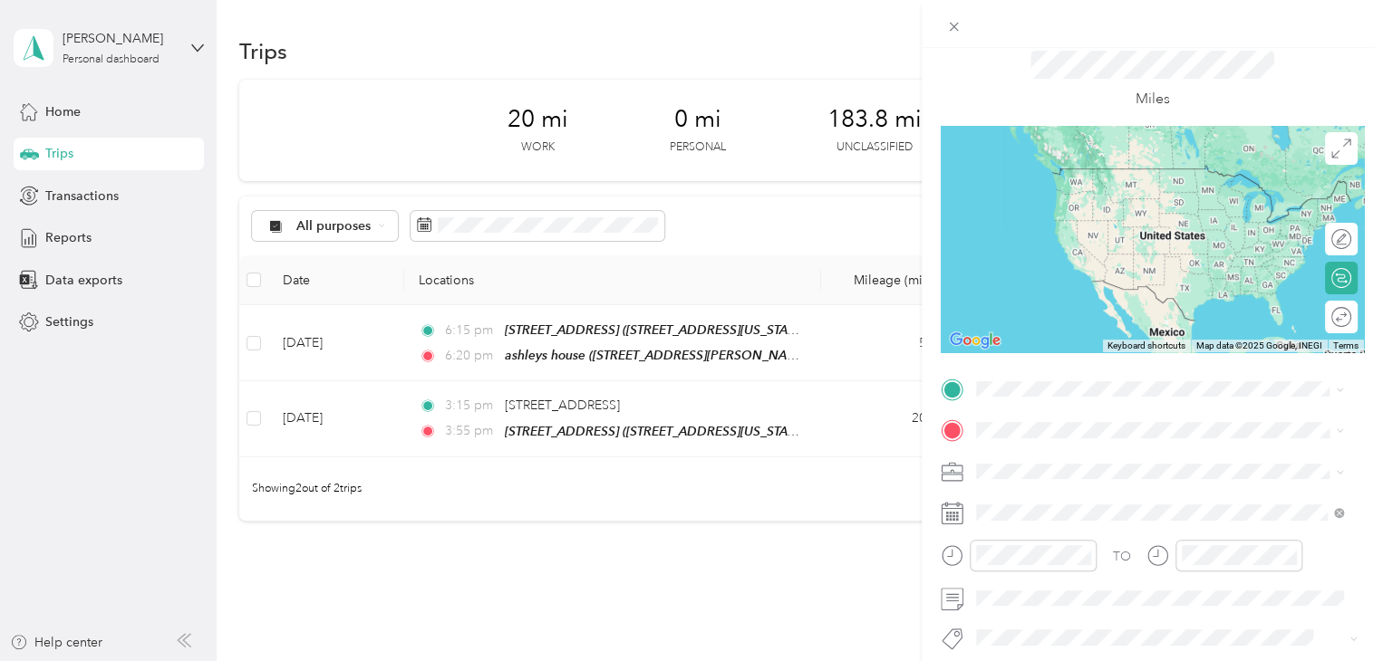
scroll to position [91, 0]
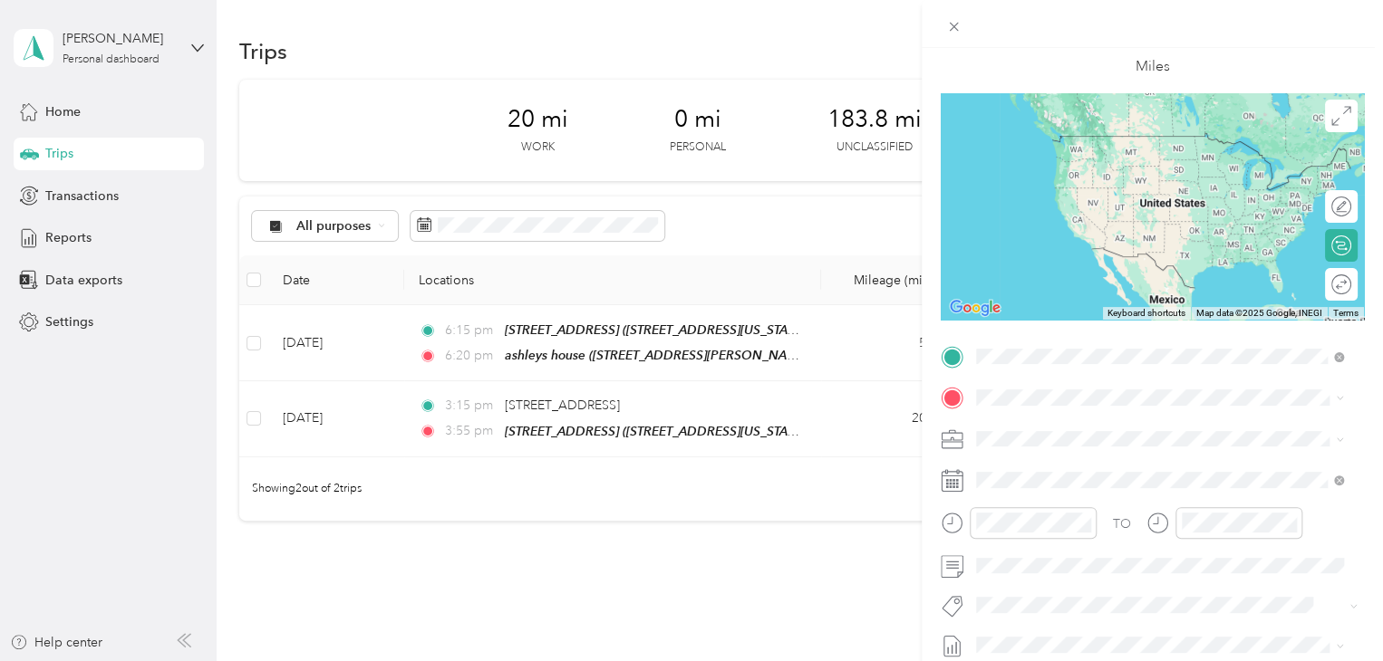
click at [1094, 446] on span "[STREET_ADDRESS][PERSON_NAME]" at bounding box center [1118, 448] width 216 height 15
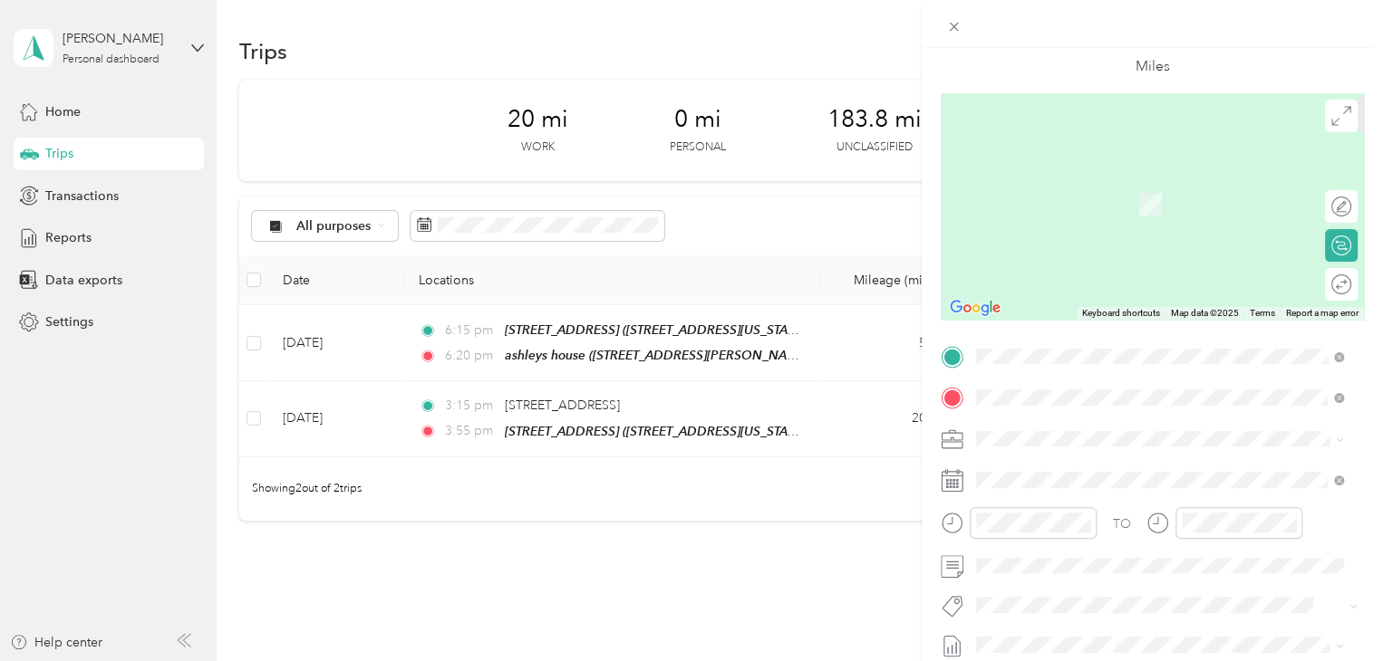
click at [1100, 458] on span "[STREET_ADDRESS][US_STATE]" at bounding box center [1100, 463] width 181 height 16
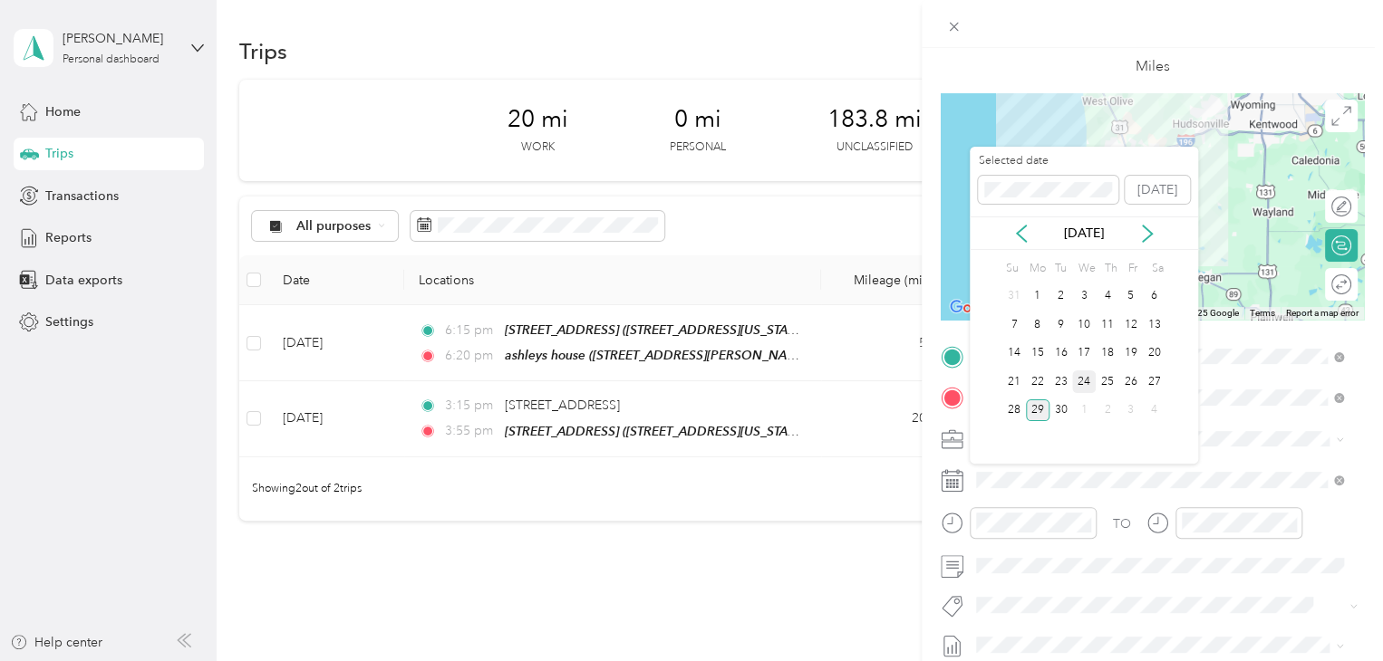
click at [1082, 381] on div "24" at bounding box center [1084, 382] width 24 height 23
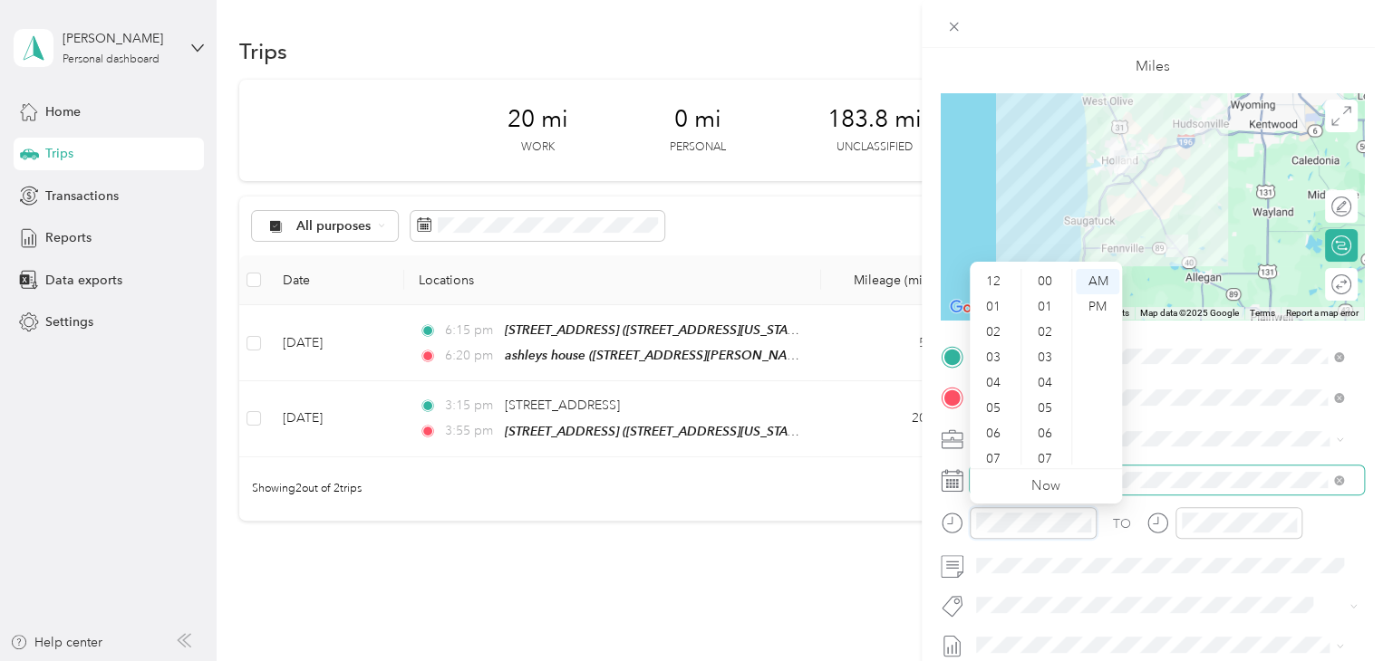
scroll to position [109, 0]
click at [1001, 329] on div "06" at bounding box center [994, 325] width 43 height 25
click at [1043, 381] on div "30" at bounding box center [1046, 383] width 43 height 25
click at [1102, 306] on div "PM" at bounding box center [1097, 306] width 43 height 25
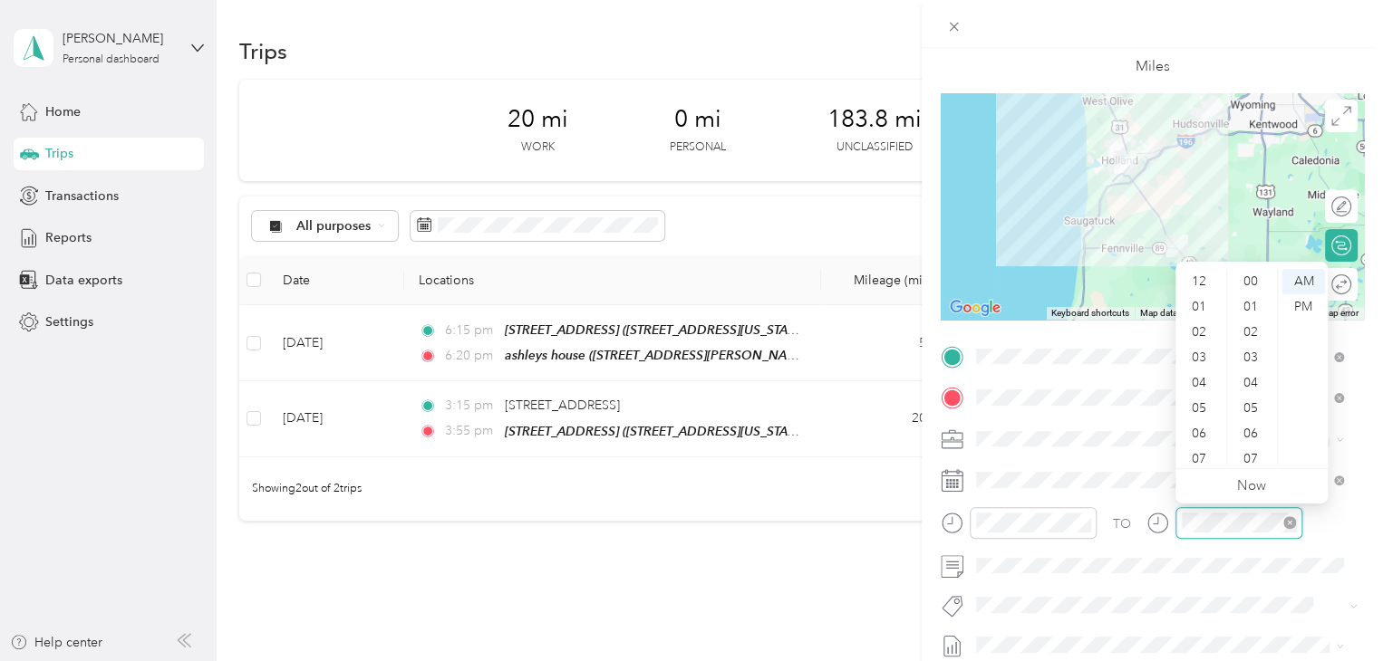
scroll to position [109, 0]
click at [1200, 347] on div "07" at bounding box center [1200, 350] width 43 height 25
click at [1250, 283] on div "00" at bounding box center [1251, 281] width 43 height 25
click at [1298, 305] on div "PM" at bounding box center [1302, 306] width 43 height 25
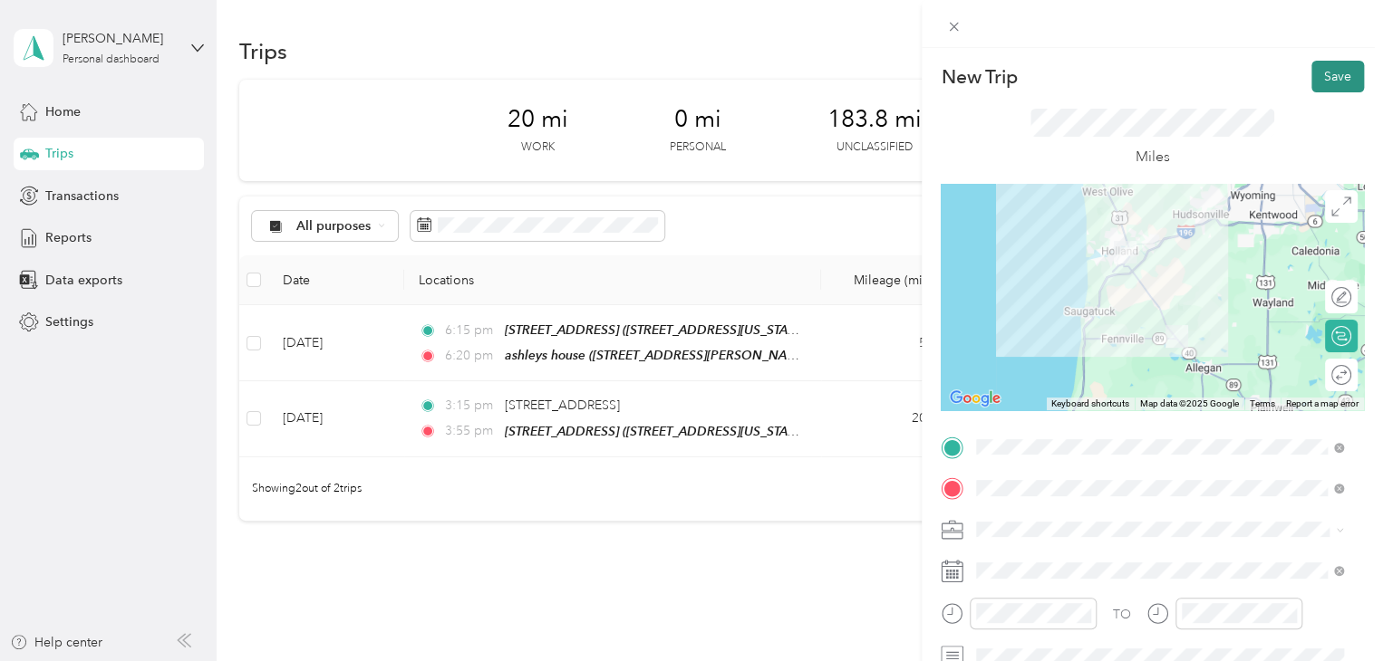
click at [1312, 74] on button "Save" at bounding box center [1337, 77] width 53 height 32
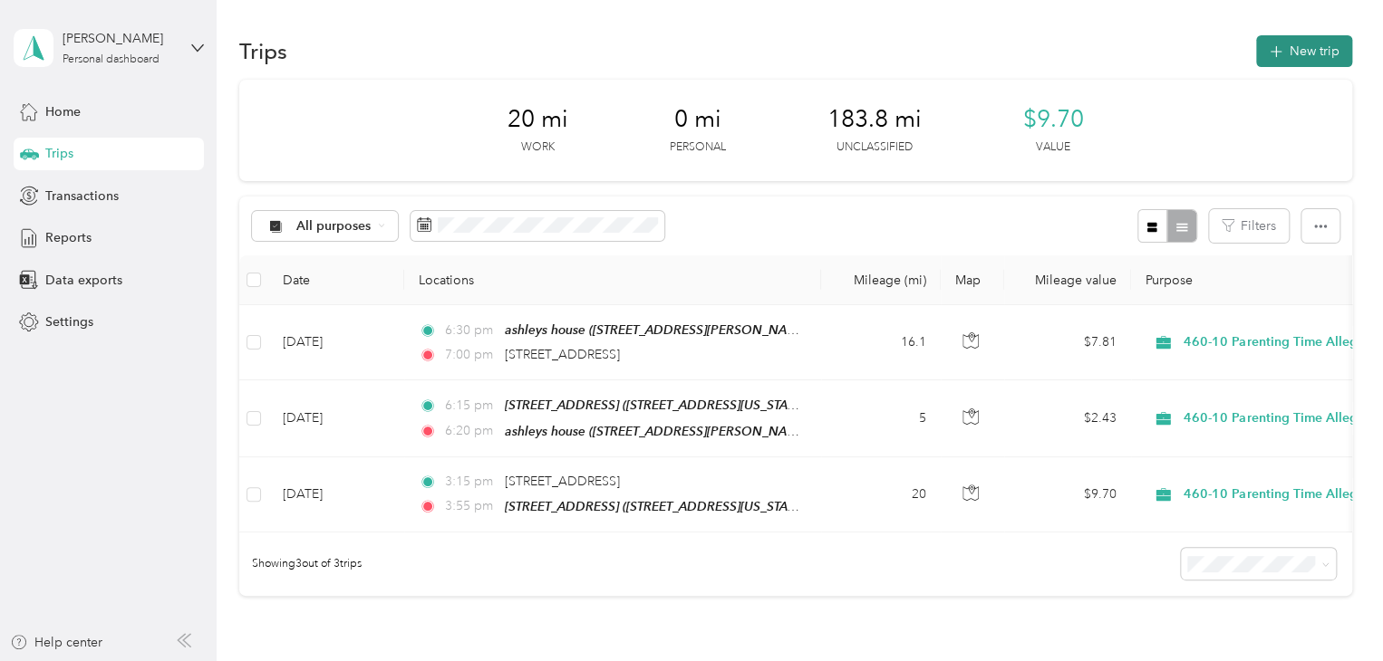
click at [1313, 35] on button "New trip" at bounding box center [1304, 51] width 96 height 32
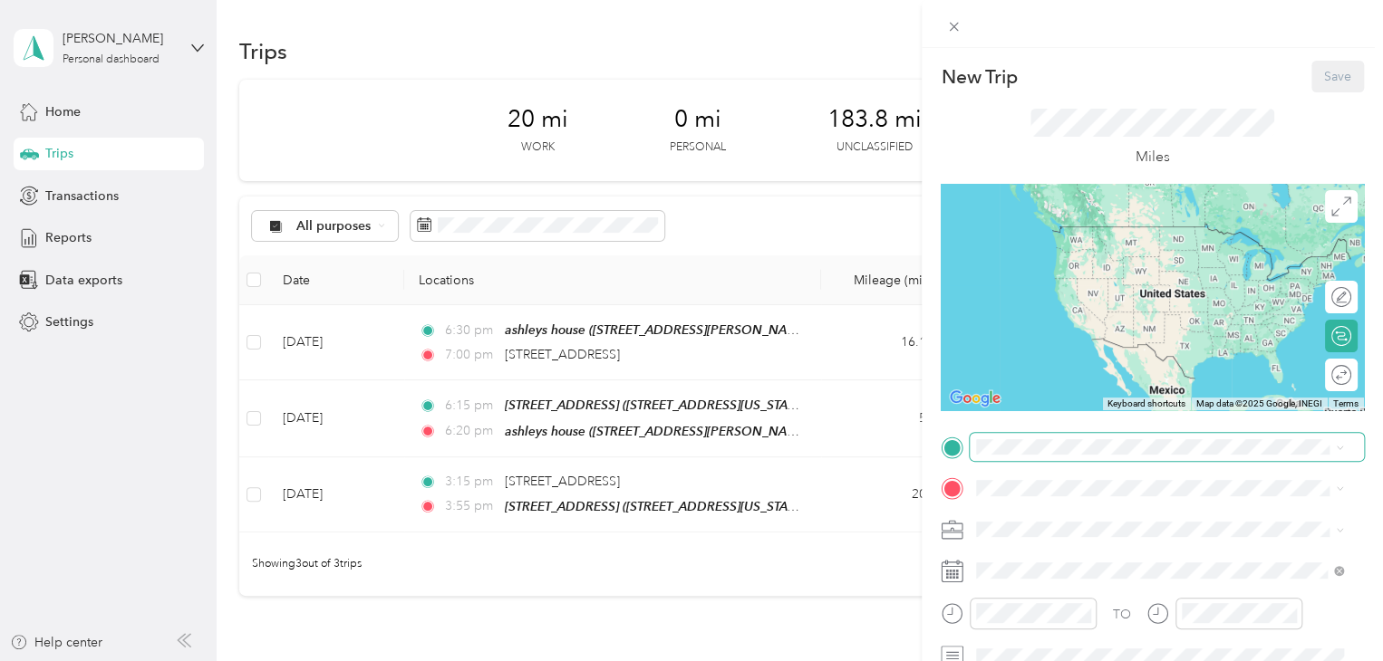
scroll to position [91, 0]
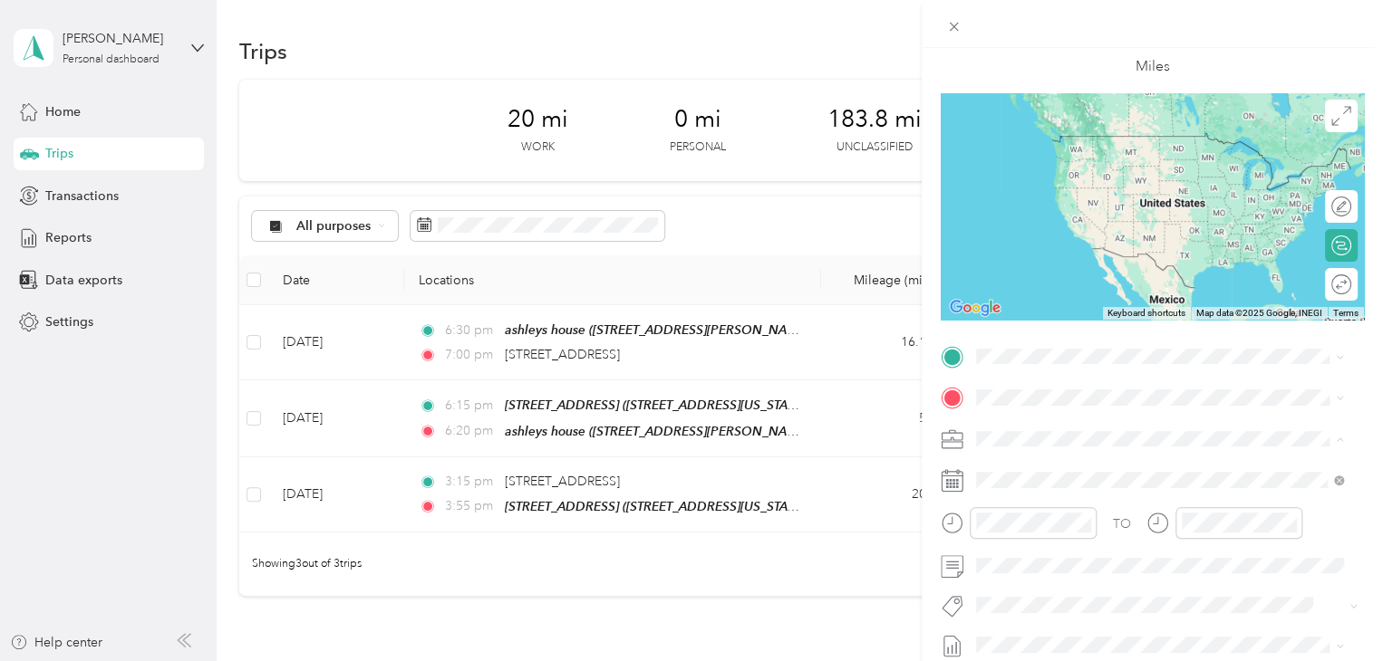
click at [667, 616] on div "New Trip Save This trip cannot be edited because it is either under review, app…" at bounding box center [691, 330] width 1383 height 661
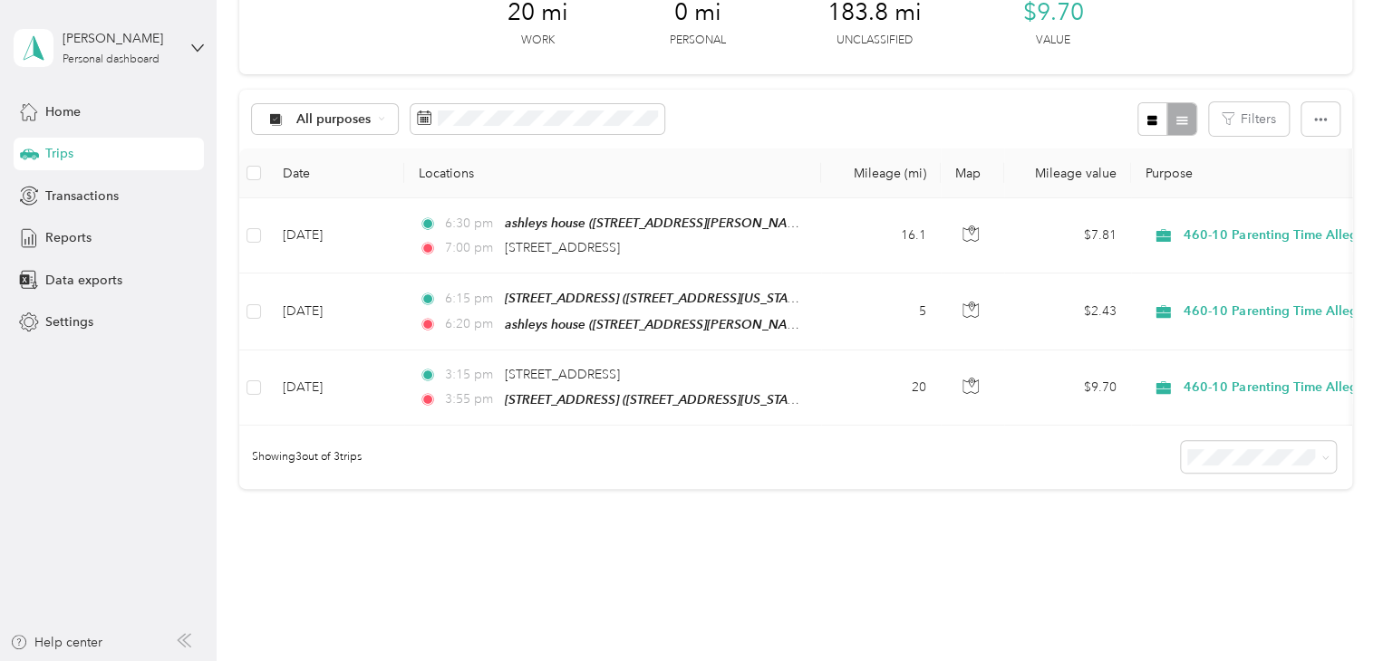
scroll to position [0, 0]
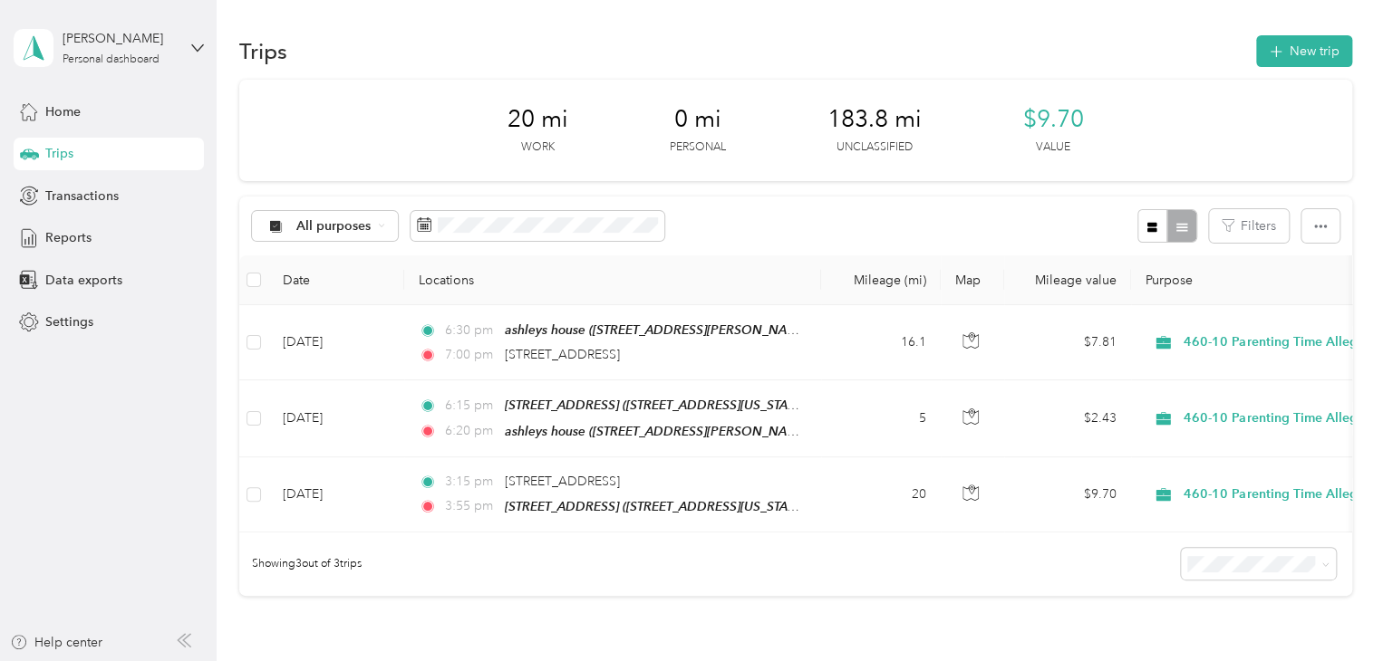
click at [1165, 51] on div "Trips New trip" at bounding box center [795, 51] width 1113 height 38
click at [1165, 52] on div "Trips New trip" at bounding box center [795, 51] width 1113 height 38
